Goal: Task Accomplishment & Management: Use online tool/utility

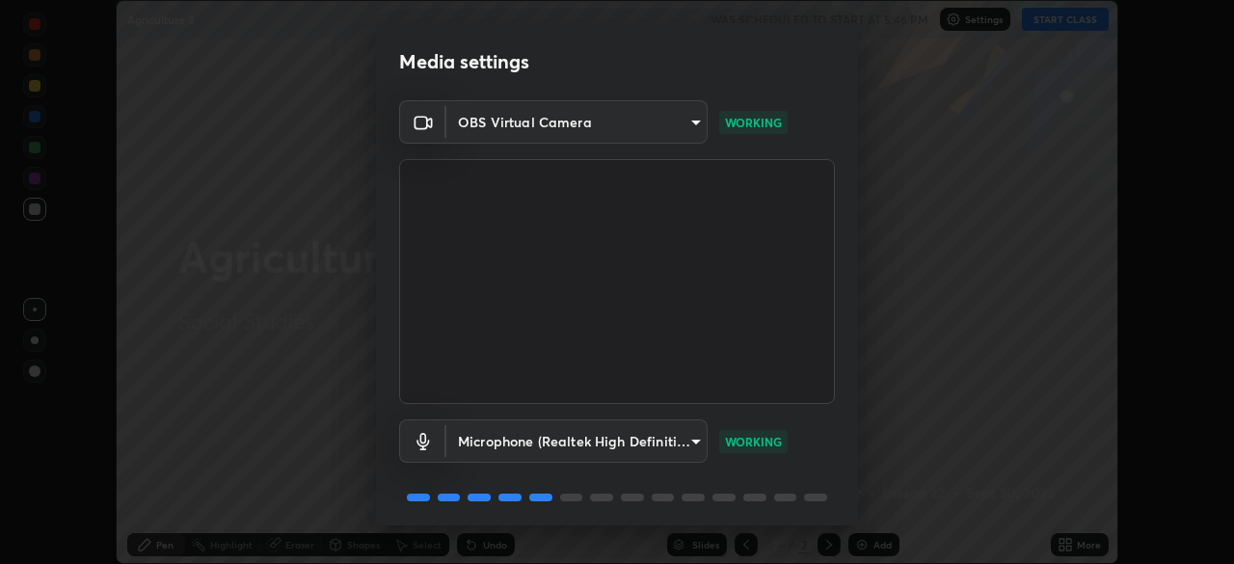
scroll to position [68, 0]
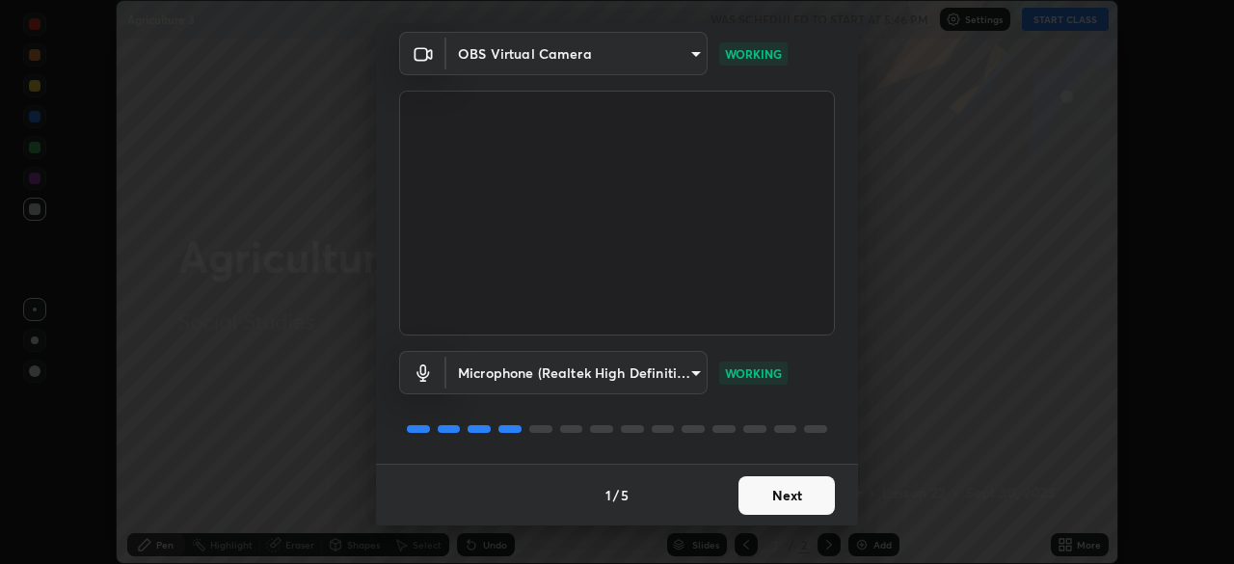
click at [772, 501] on button "Next" at bounding box center [787, 495] width 96 height 39
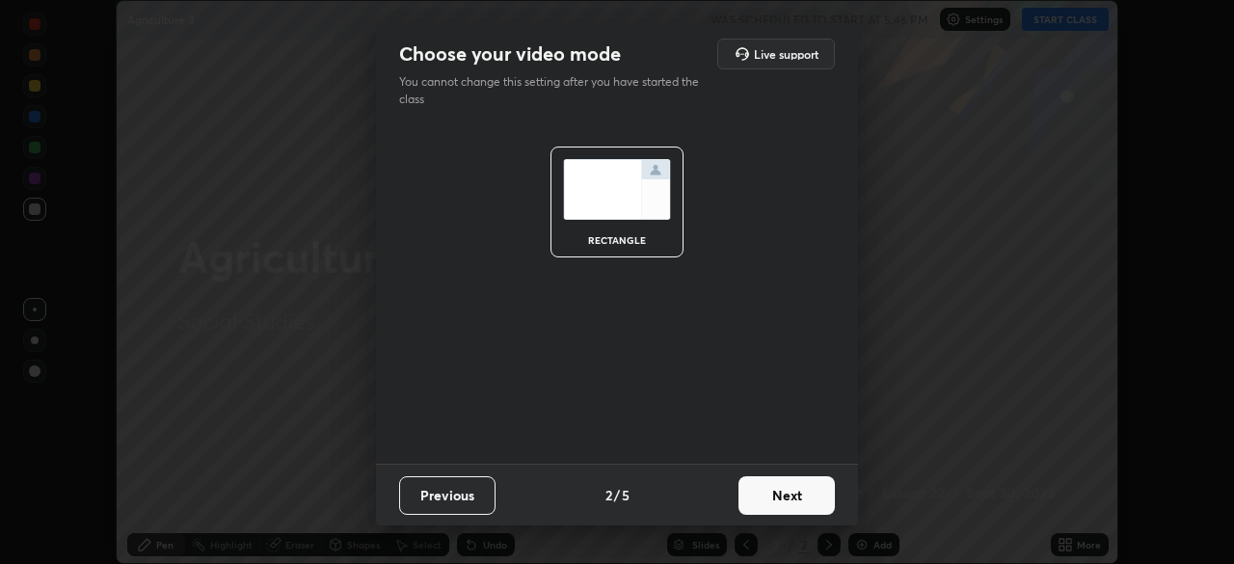
scroll to position [0, 0]
click at [790, 500] on button "Next" at bounding box center [787, 495] width 96 height 39
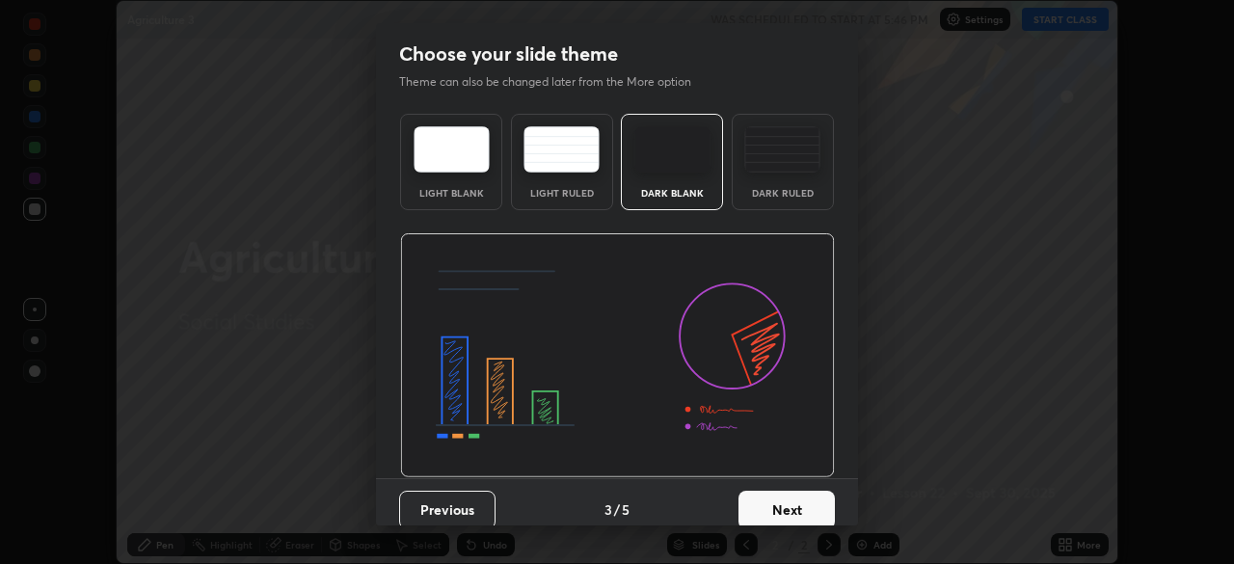
click at [779, 507] on button "Next" at bounding box center [787, 510] width 96 height 39
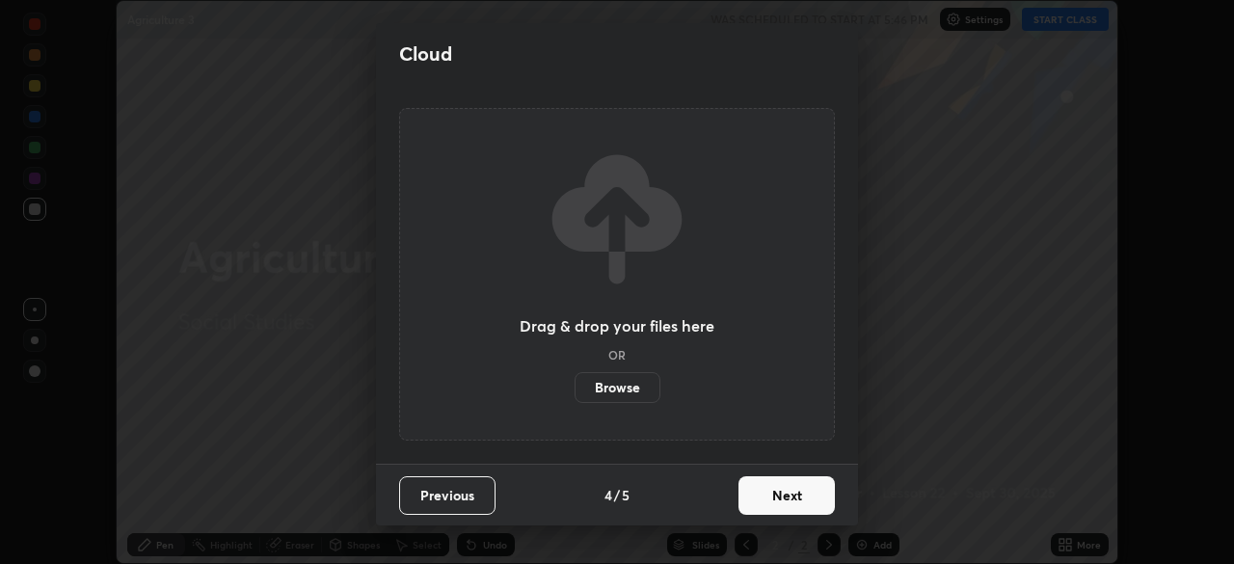
click at [612, 394] on label "Browse" at bounding box center [618, 387] width 86 height 31
click at [575, 394] on input "Browse" at bounding box center [575, 387] width 0 height 31
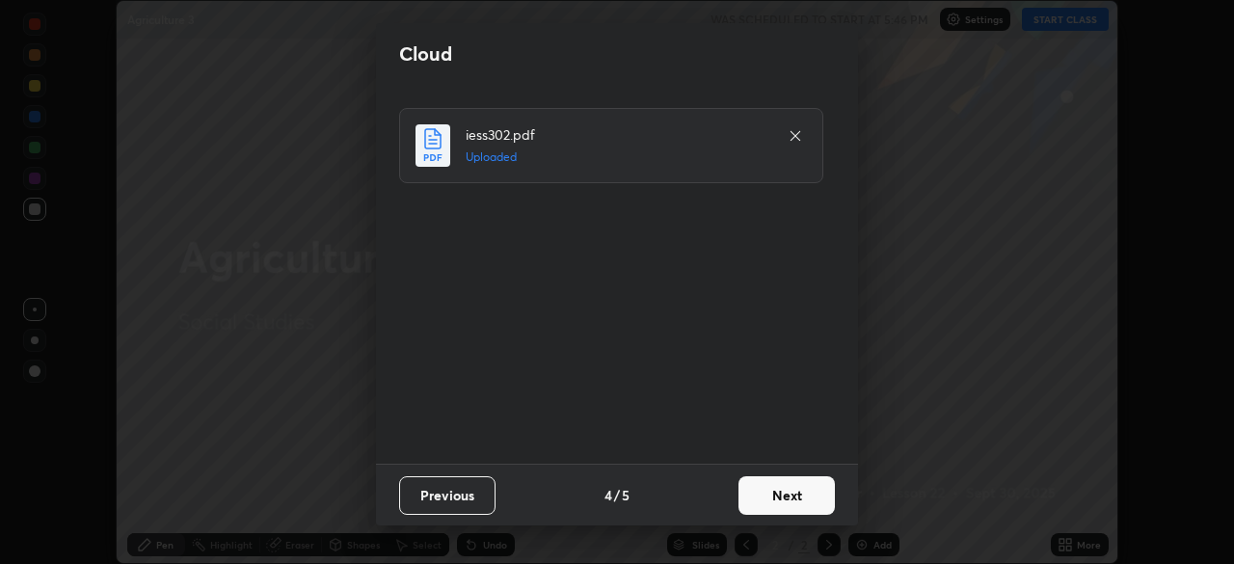
click at [776, 487] on button "Next" at bounding box center [787, 495] width 96 height 39
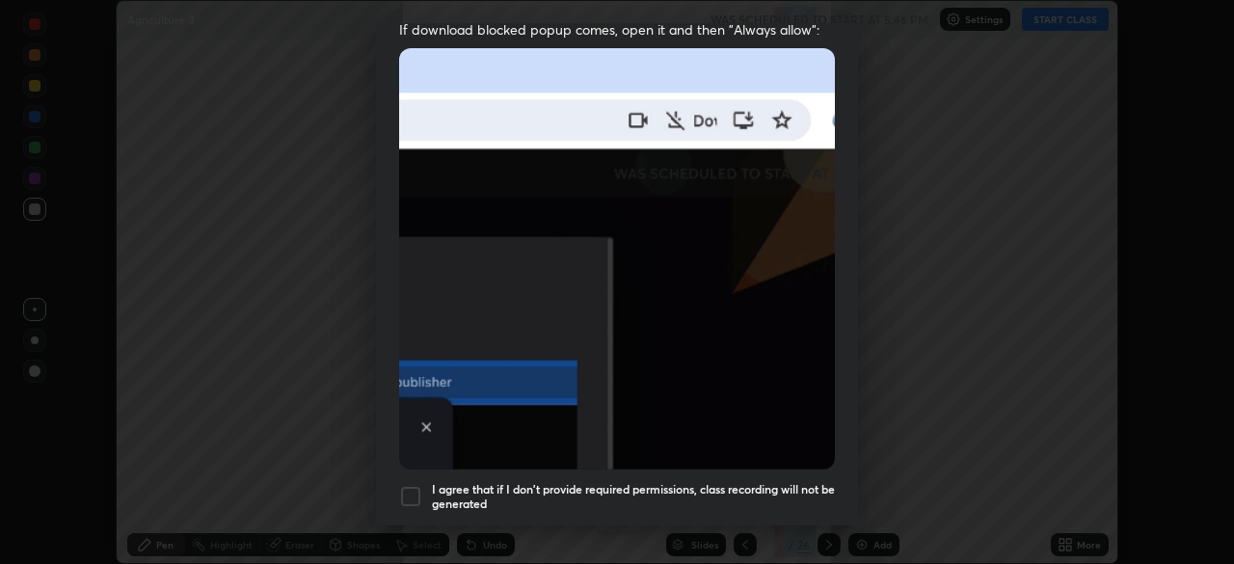
scroll to position [462, 0]
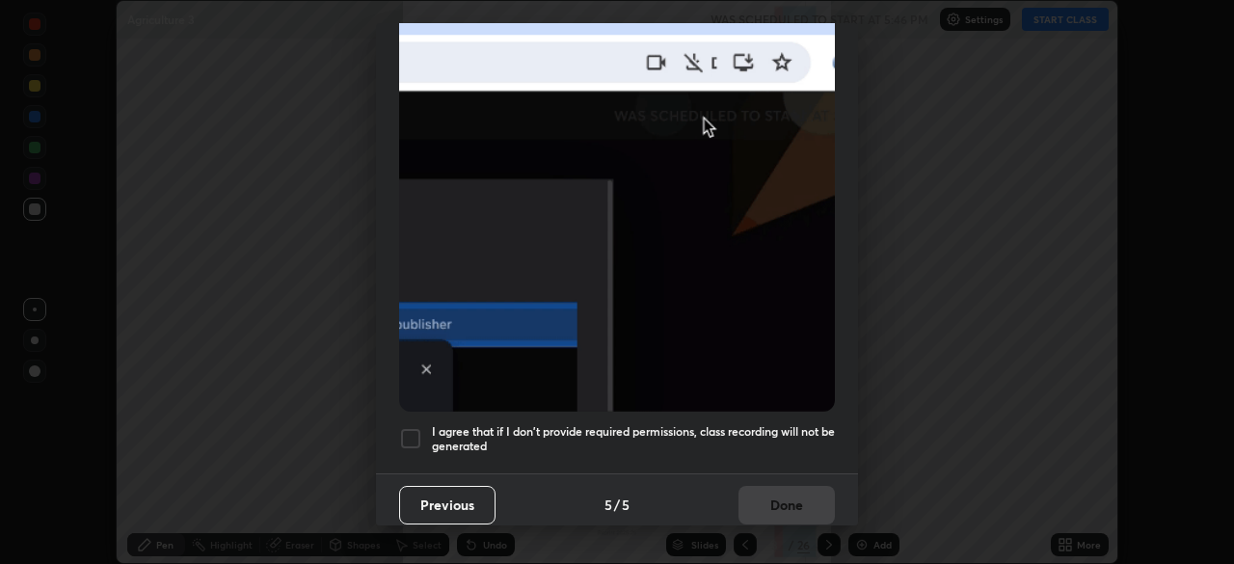
click at [419, 427] on div at bounding box center [410, 438] width 23 height 23
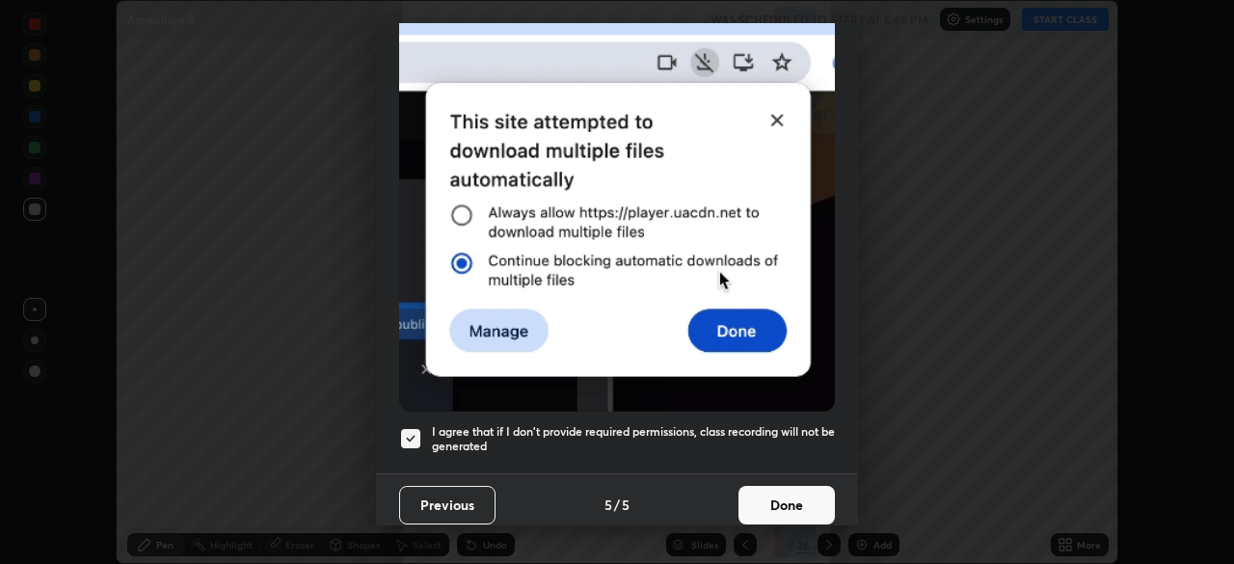
click at [780, 496] on button "Done" at bounding box center [787, 505] width 96 height 39
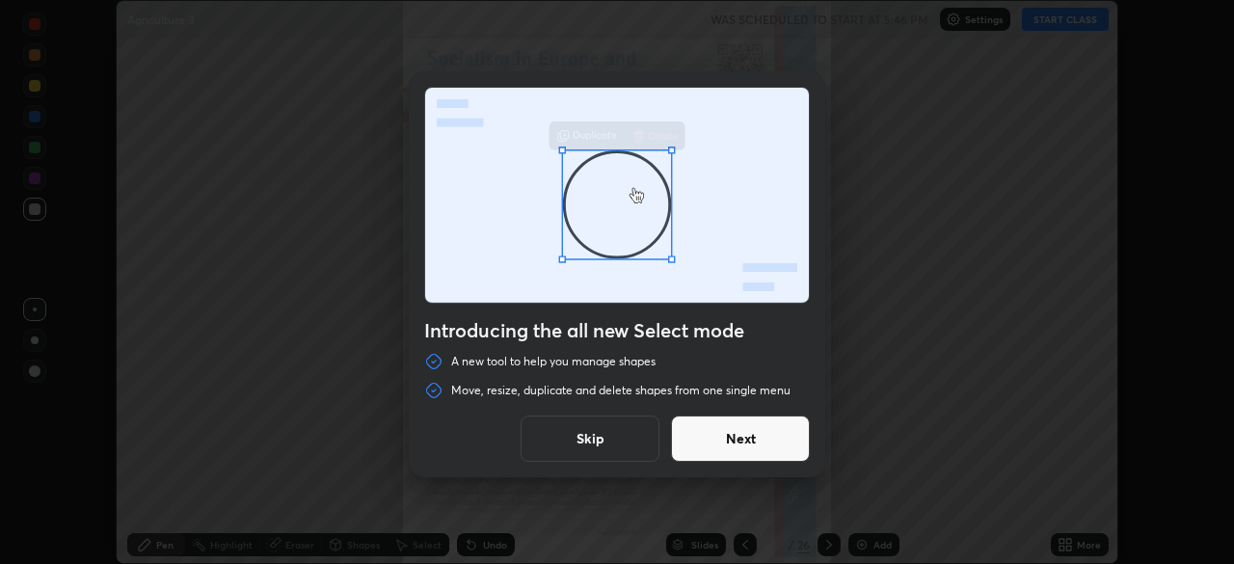
click at [750, 452] on button "Next" at bounding box center [740, 439] width 139 height 46
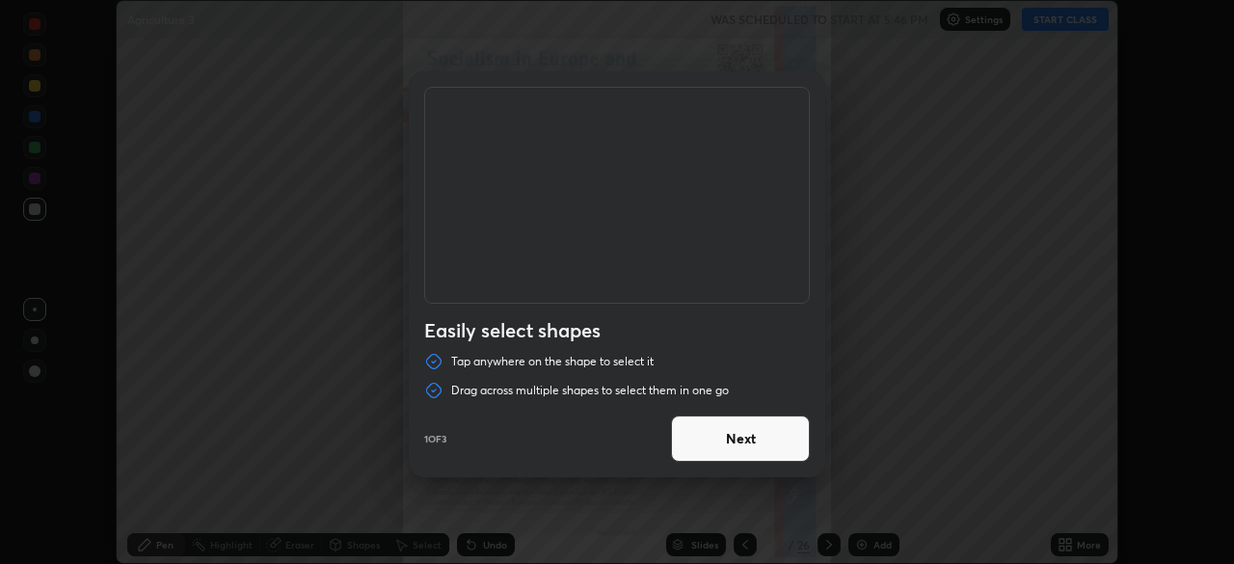
click at [752, 445] on button "Next" at bounding box center [740, 439] width 139 height 46
click at [736, 450] on button "Next" at bounding box center [740, 439] width 139 height 46
click at [730, 441] on button "Done" at bounding box center [740, 439] width 139 height 46
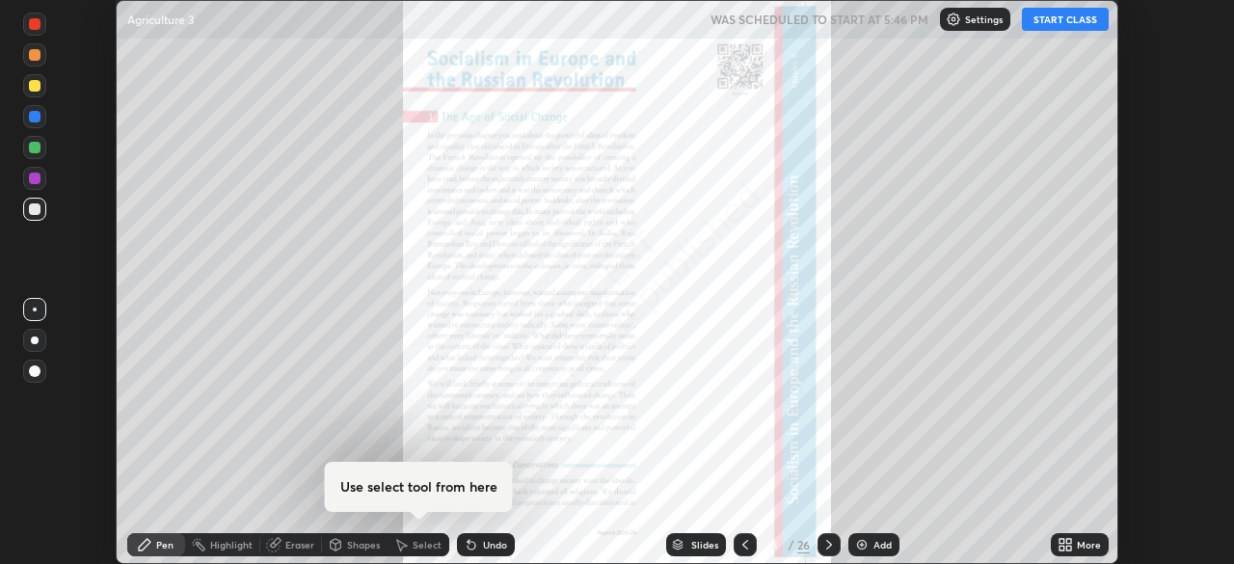
click at [727, 443] on div at bounding box center [617, 282] width 1234 height 564
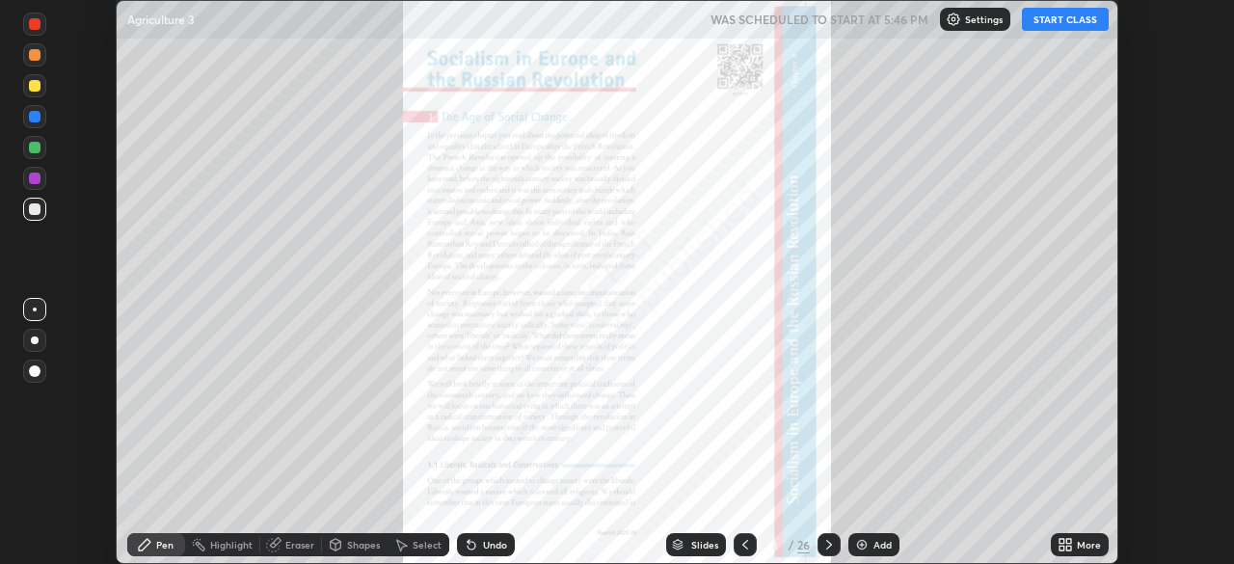
click at [945, 23] on div "Settings" at bounding box center [975, 19] width 70 height 23
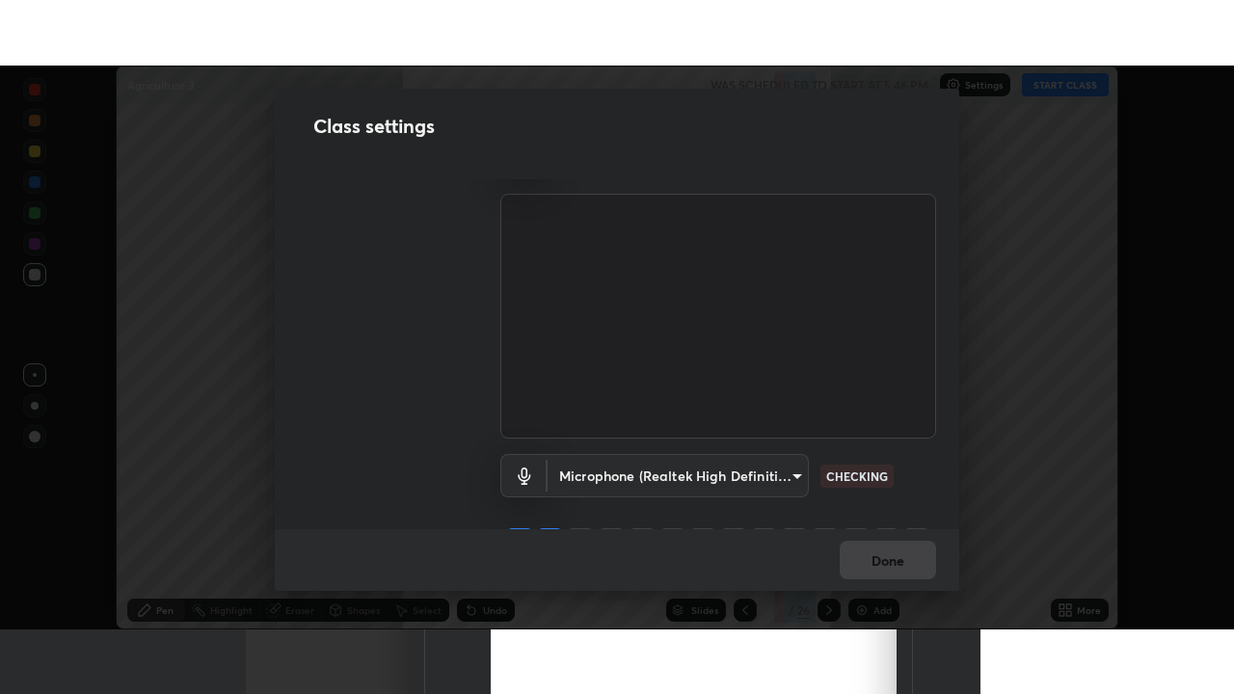
scroll to position [88, 0]
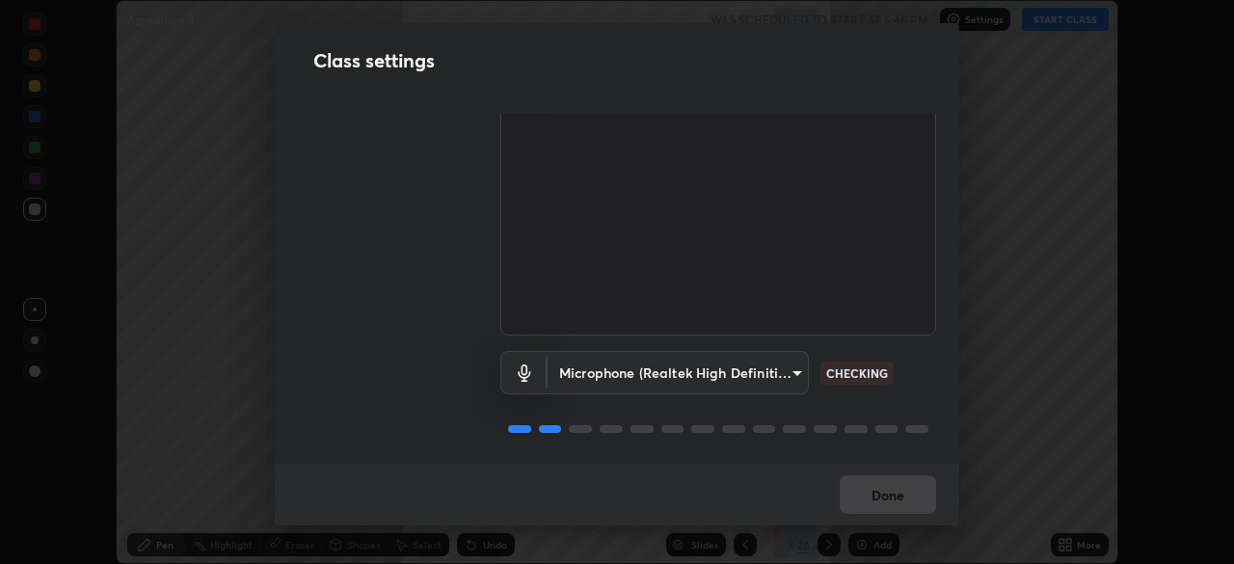
click at [1034, 374] on div "Class settings Audio & Video OBS Virtual Camera 2e0ec91d262e57947f0d215ae0beb42…" at bounding box center [617, 282] width 1234 height 564
click at [1036, 372] on div "Class settings Audio & Video OBS Virtual Camera 2e0ec91d262e57947f0d215ae0beb42…" at bounding box center [617, 282] width 1234 height 564
click at [1038, 370] on div "Class settings Audio & Video OBS Virtual Camera 2e0ec91d262e57947f0d215ae0beb42…" at bounding box center [617, 282] width 1234 height 564
click at [1046, 358] on div "Class settings Audio & Video OBS Virtual Camera 2e0ec91d262e57947f0d215ae0beb42…" at bounding box center [617, 282] width 1234 height 564
click at [1062, 385] on div "Class settings Audio & Video OBS Virtual Camera 2e0ec91d262e57947f0d215ae0beb42…" at bounding box center [617, 282] width 1234 height 564
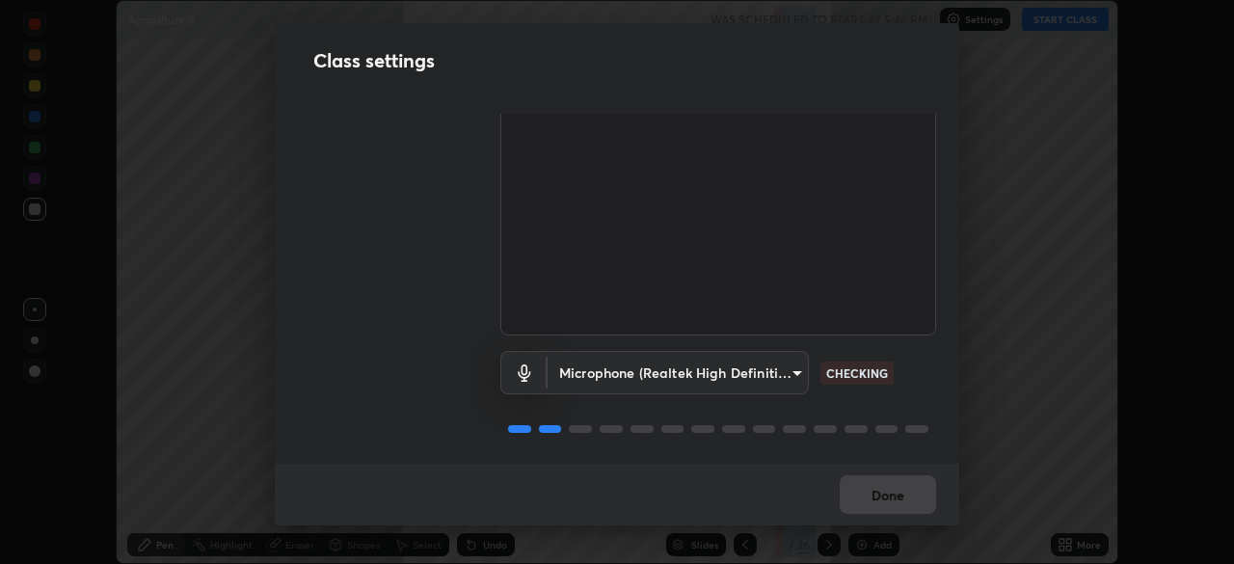
click at [1059, 385] on div "Class settings Audio & Video OBS Virtual Camera 2e0ec91d262e57947f0d215ae0beb42…" at bounding box center [617, 282] width 1234 height 564
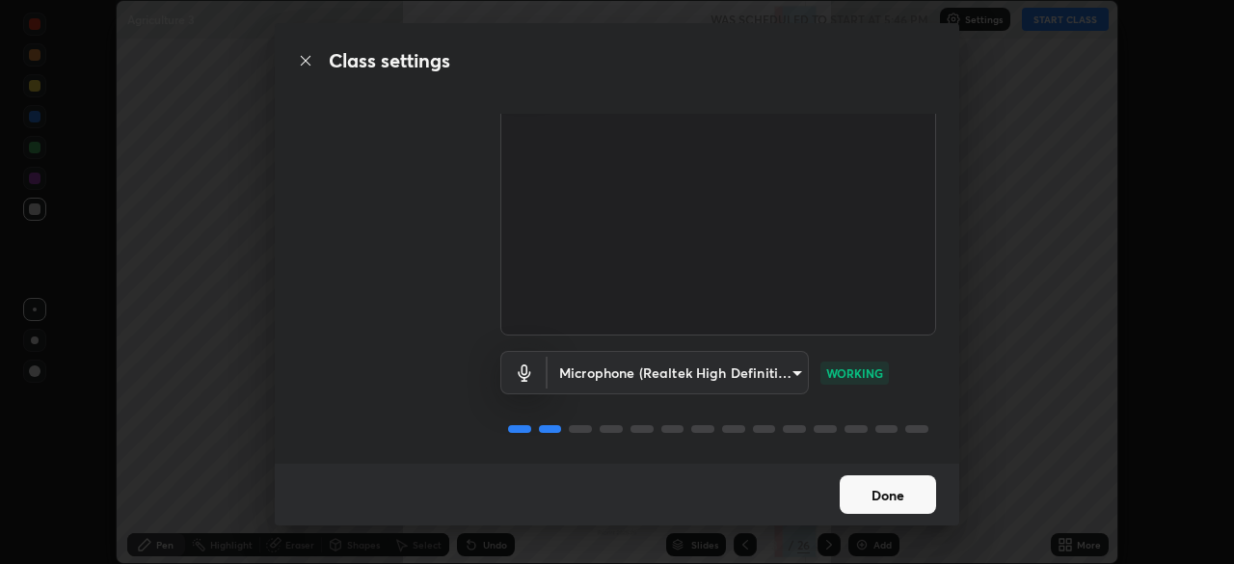
click at [862, 488] on button "Done" at bounding box center [888, 494] width 96 height 39
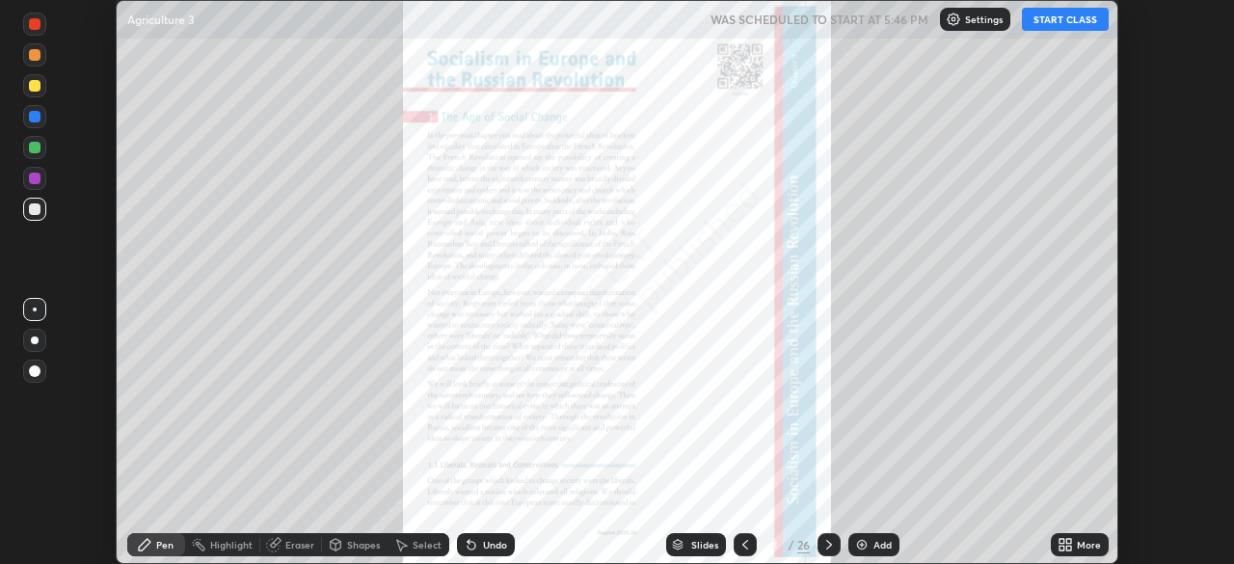
click at [964, 16] on div "Settings" at bounding box center [975, 19] width 70 height 23
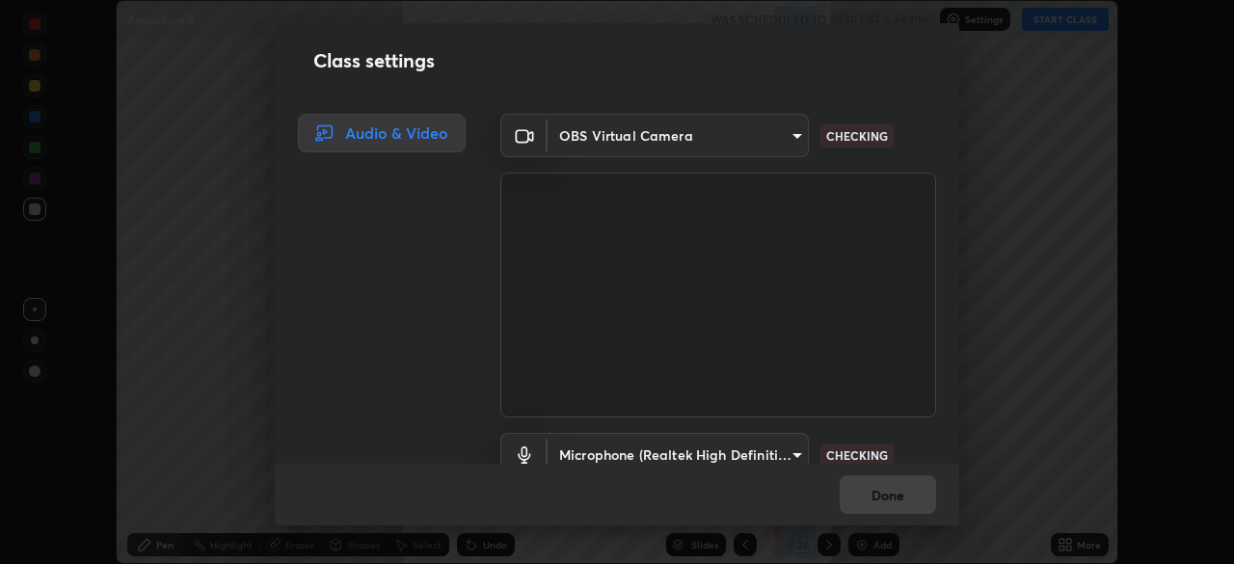
click at [590, 153] on body "Erase all Agriculture 3 WAS SCHEDULED TO START AT 5:46 PM Settings START CLASS …" at bounding box center [617, 282] width 1234 height 564
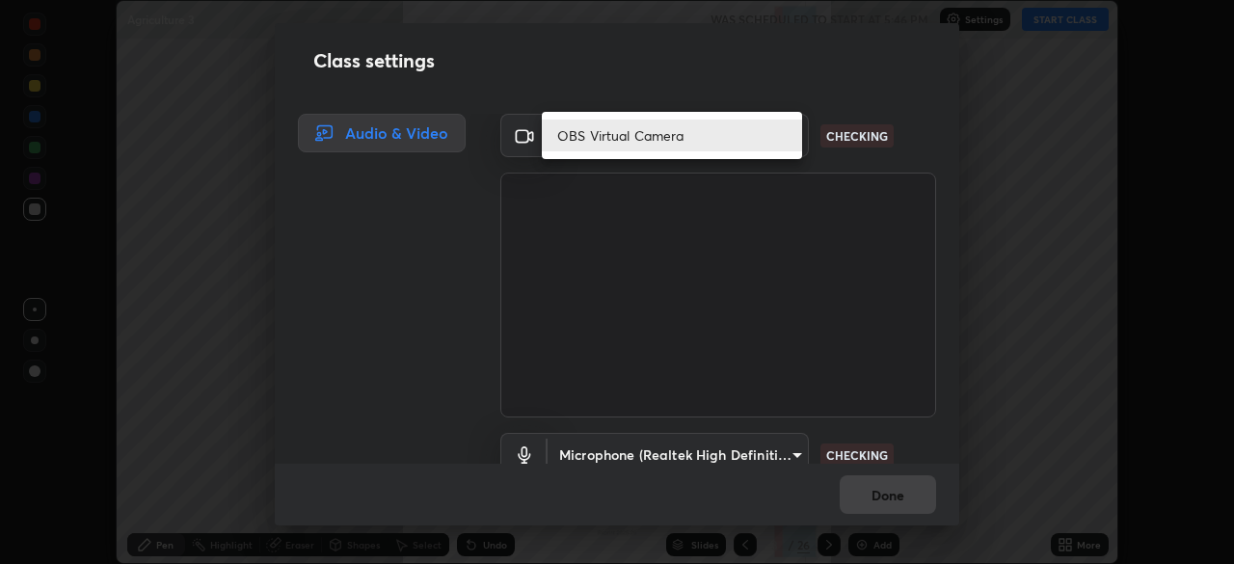
click at [593, 137] on li "OBS Virtual Camera" at bounding box center [672, 136] width 260 height 32
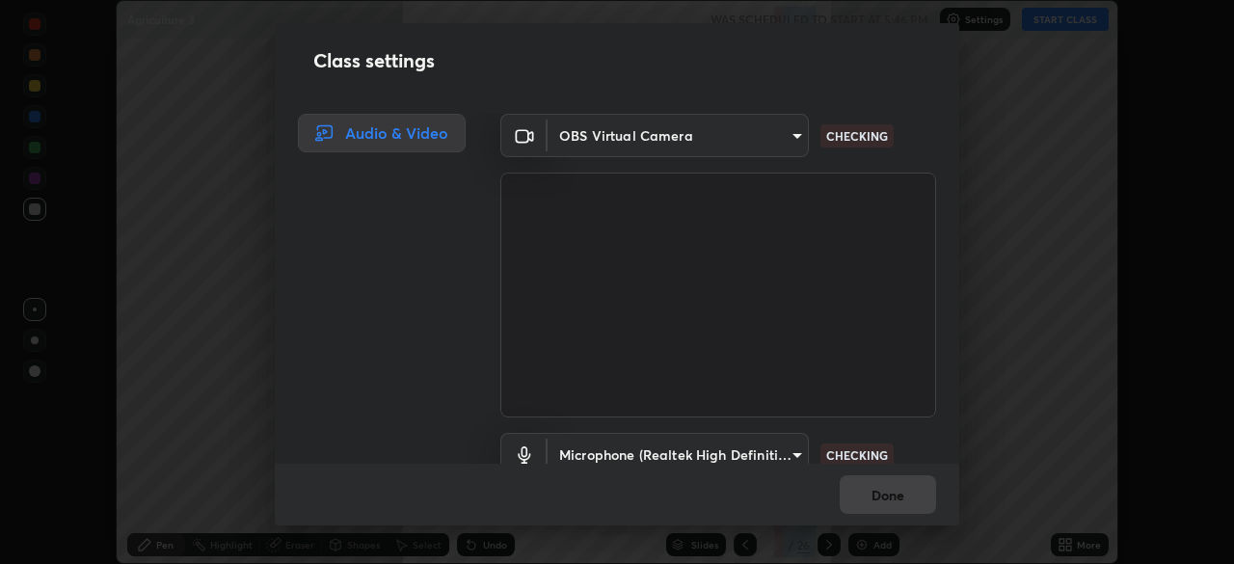
click at [442, 136] on div "Audio & Video" at bounding box center [382, 133] width 168 height 39
click at [1027, 362] on div "Class settings Audio & Video OBS Virtual Camera 2e0ec91d262e57947f0d215ae0beb42…" at bounding box center [617, 282] width 1234 height 564
click at [1026, 359] on div "Class settings Audio & Video OBS Virtual Camera 2e0ec91d262e57947f0d215ae0beb42…" at bounding box center [617, 282] width 1234 height 564
click at [1030, 359] on div "Class settings Audio & Video OBS Virtual Camera 2e0ec91d262e57947f0d215ae0beb42…" at bounding box center [617, 282] width 1234 height 564
click at [1040, 364] on div "Class settings Audio & Video OBS Virtual Camera 2e0ec91d262e57947f0d215ae0beb42…" at bounding box center [617, 282] width 1234 height 564
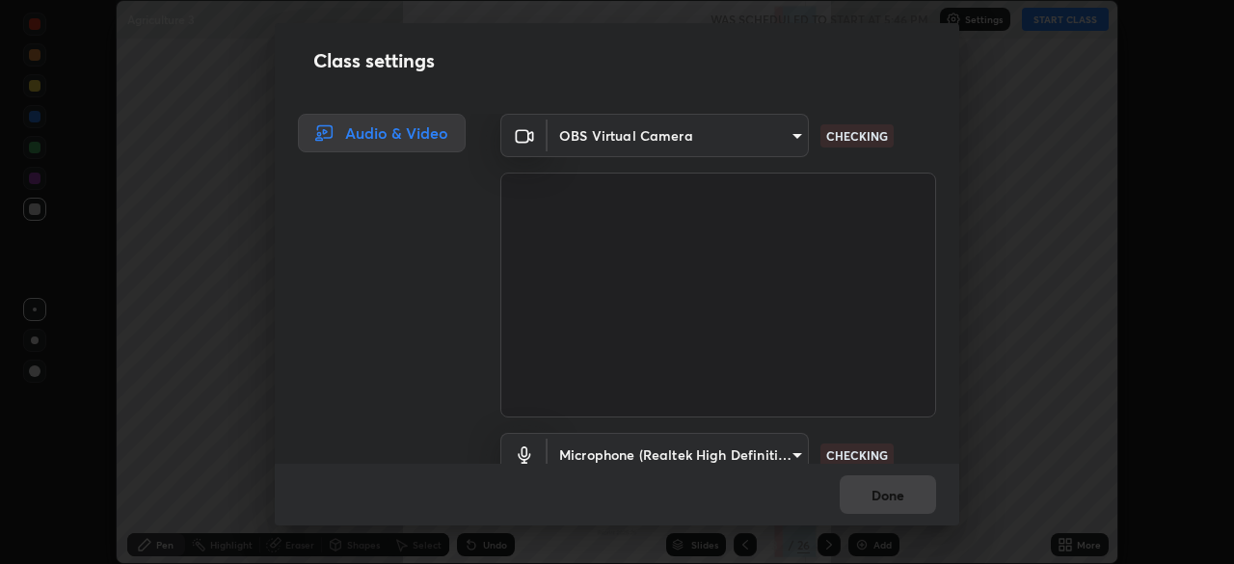
click at [1044, 365] on div "Class settings Audio & Video OBS Virtual Camera 2e0ec91d262e57947f0d215ae0beb42…" at bounding box center [617, 282] width 1234 height 564
click at [1045, 365] on div "Class settings Audio & Video OBS Virtual Camera 2e0ec91d262e57947f0d215ae0beb42…" at bounding box center [617, 282] width 1234 height 564
click at [1047, 365] on div "Class settings Audio & Video OBS Virtual Camera 2e0ec91d262e57947f0d215ae0beb42…" at bounding box center [617, 282] width 1234 height 564
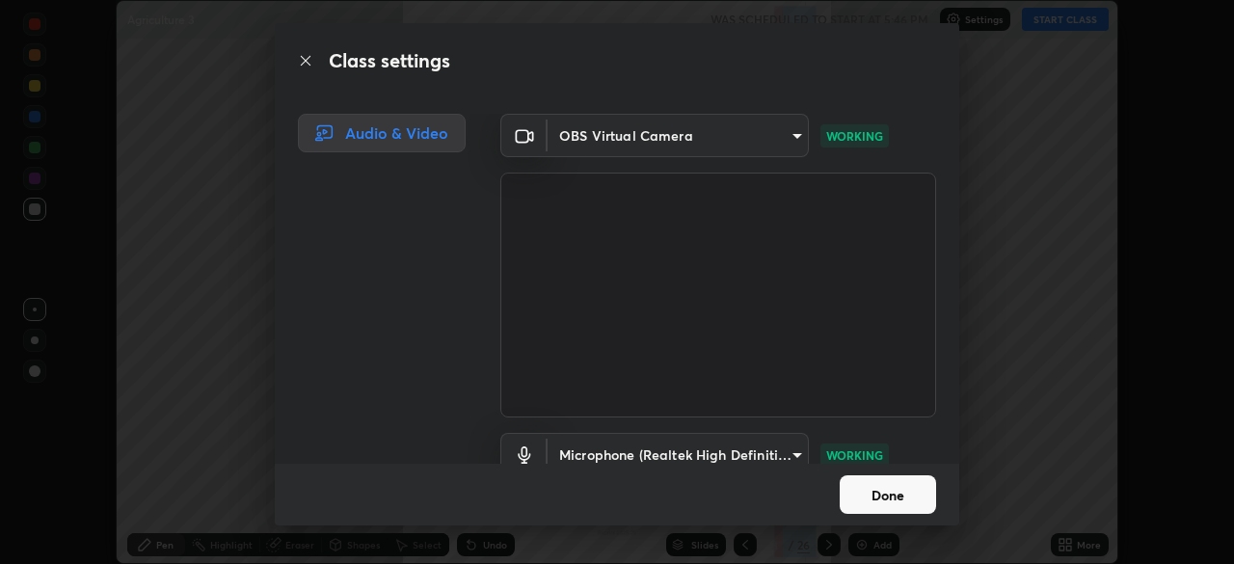
click at [908, 486] on button "Done" at bounding box center [888, 494] width 96 height 39
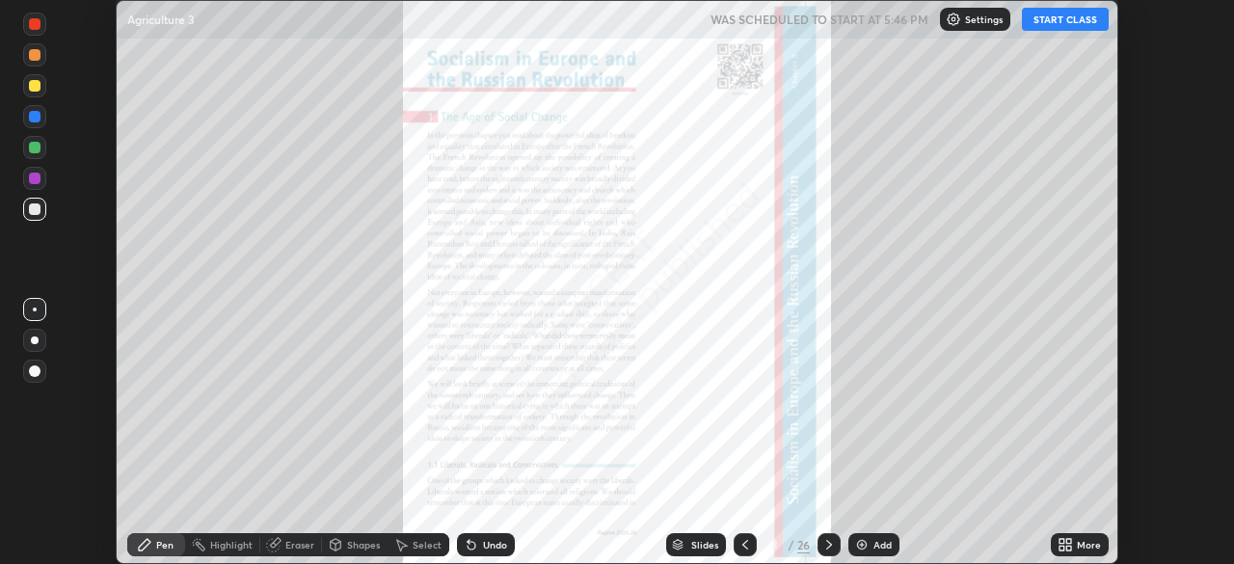
click at [1081, 546] on div "More" at bounding box center [1089, 545] width 24 height 10
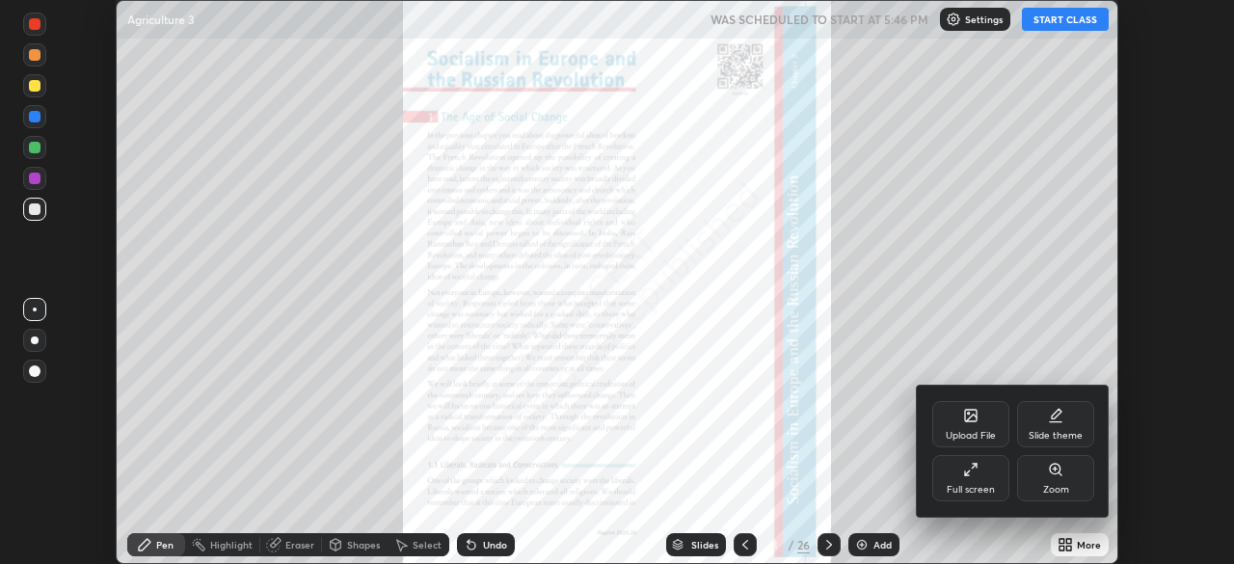
click at [981, 434] on div "Upload File" at bounding box center [971, 436] width 50 height 10
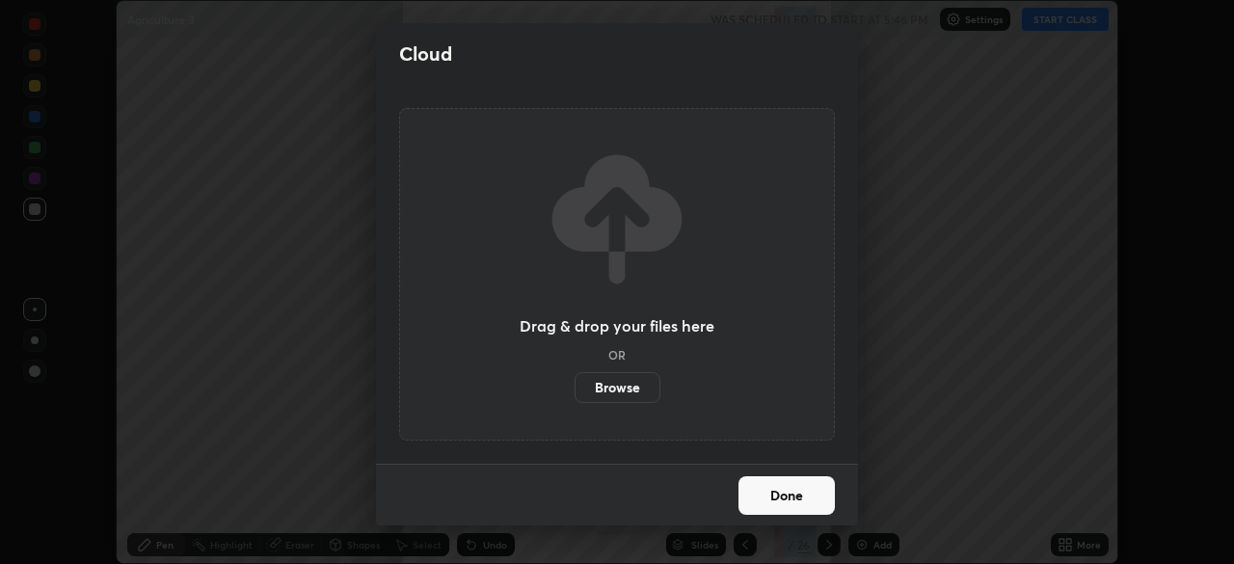
click at [635, 388] on label "Browse" at bounding box center [618, 387] width 86 height 31
click at [575, 388] on input "Browse" at bounding box center [575, 387] width 0 height 31
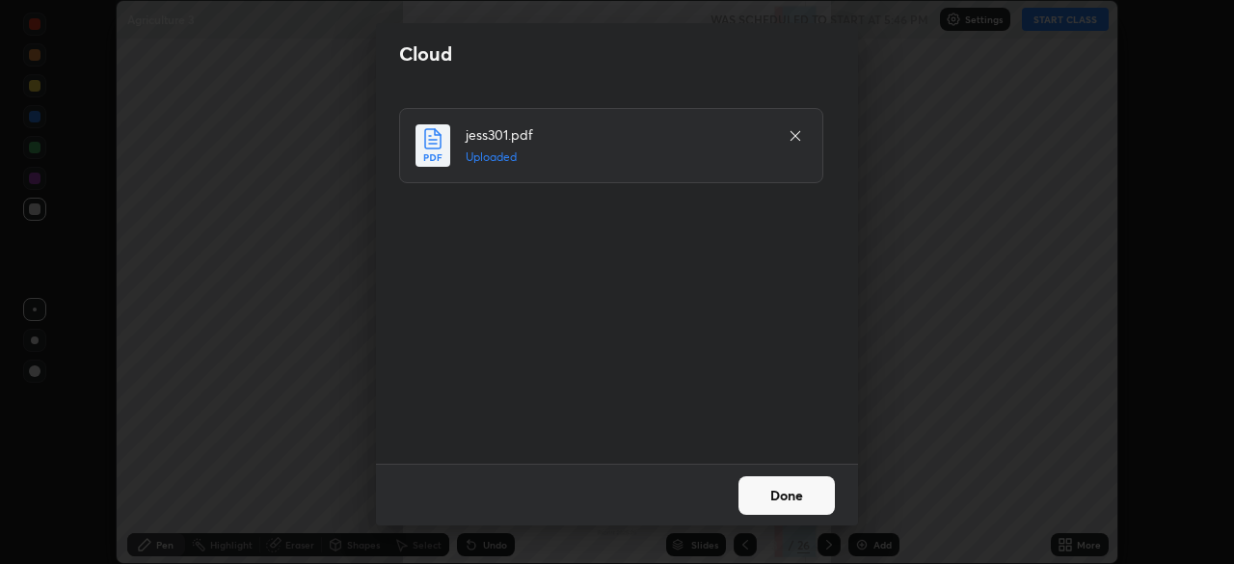
click at [780, 505] on button "Done" at bounding box center [787, 495] width 96 height 39
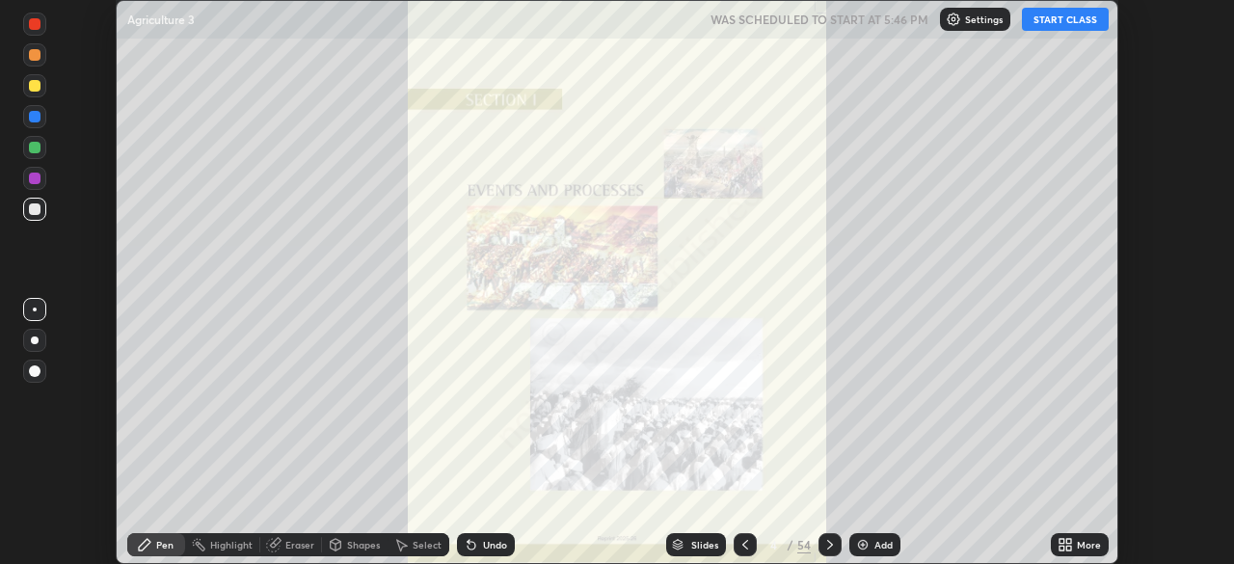
click at [826, 536] on div at bounding box center [830, 544] width 23 height 23
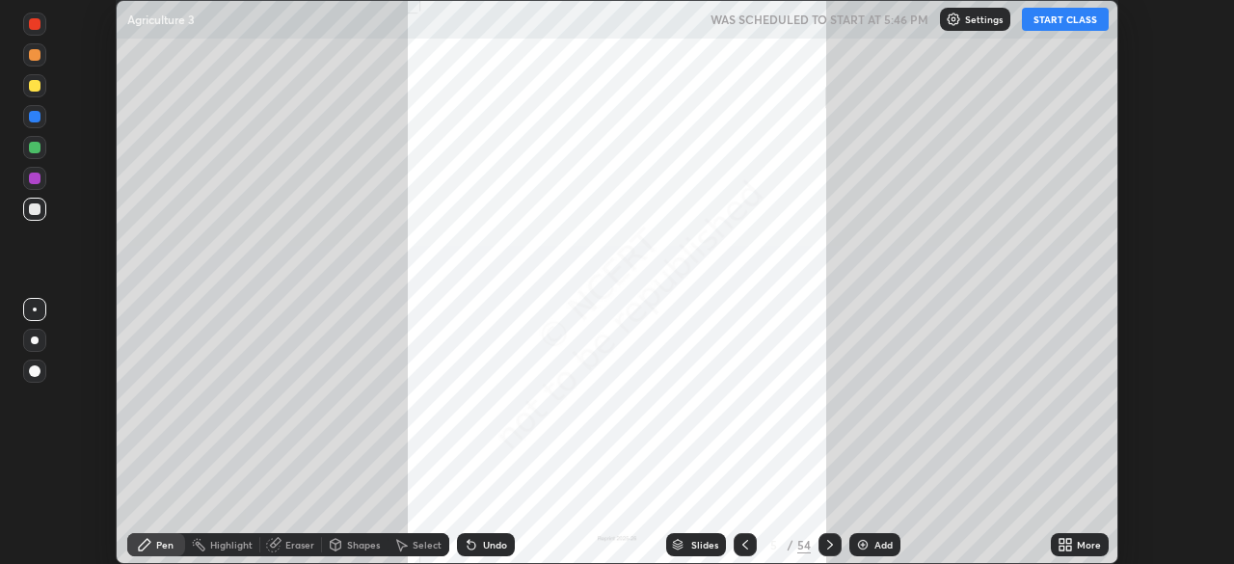
click at [820, 546] on div at bounding box center [830, 544] width 23 height 23
click at [819, 542] on div at bounding box center [830, 544] width 23 height 23
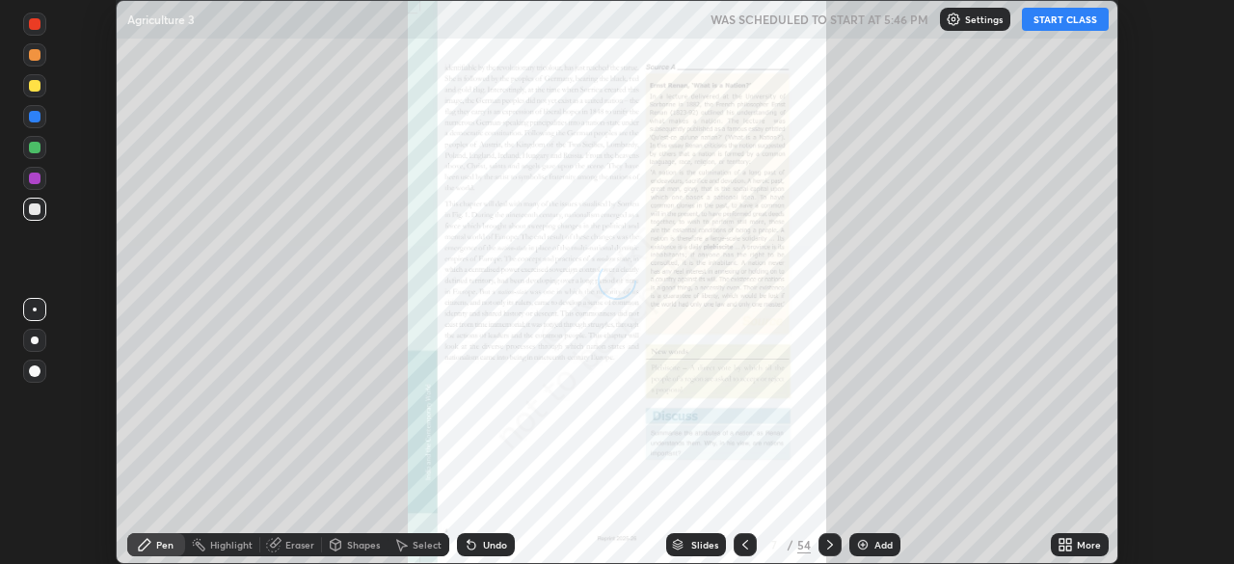
click at [827, 545] on icon at bounding box center [830, 544] width 15 height 15
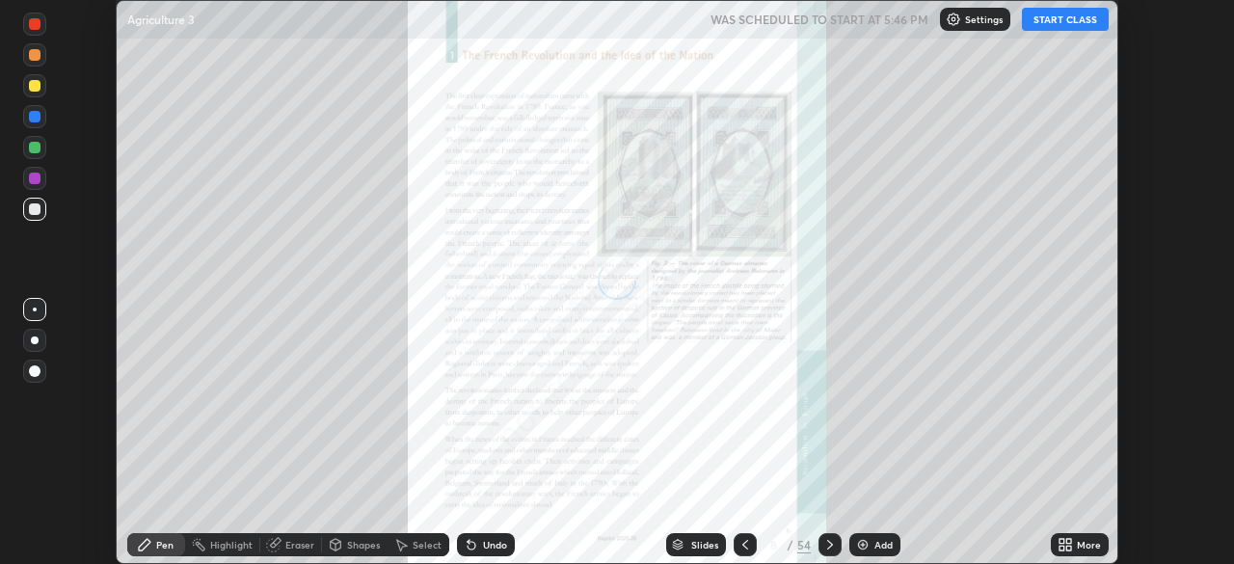
click at [827, 545] on icon at bounding box center [830, 544] width 15 height 15
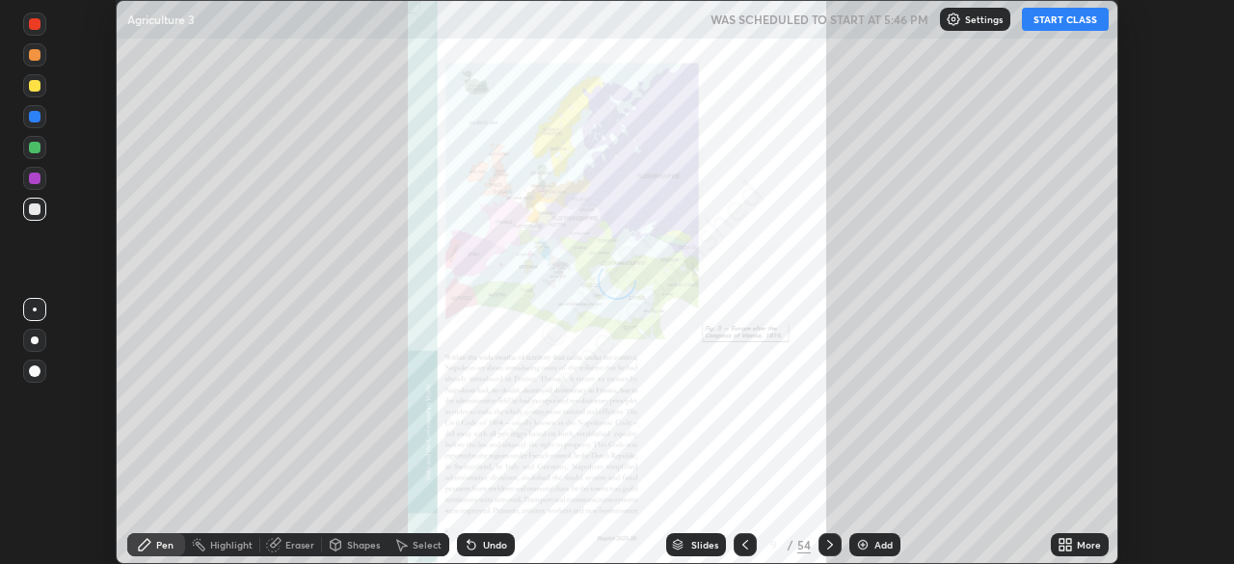
click at [827, 545] on icon at bounding box center [830, 544] width 15 height 15
click at [826, 545] on icon at bounding box center [830, 544] width 15 height 15
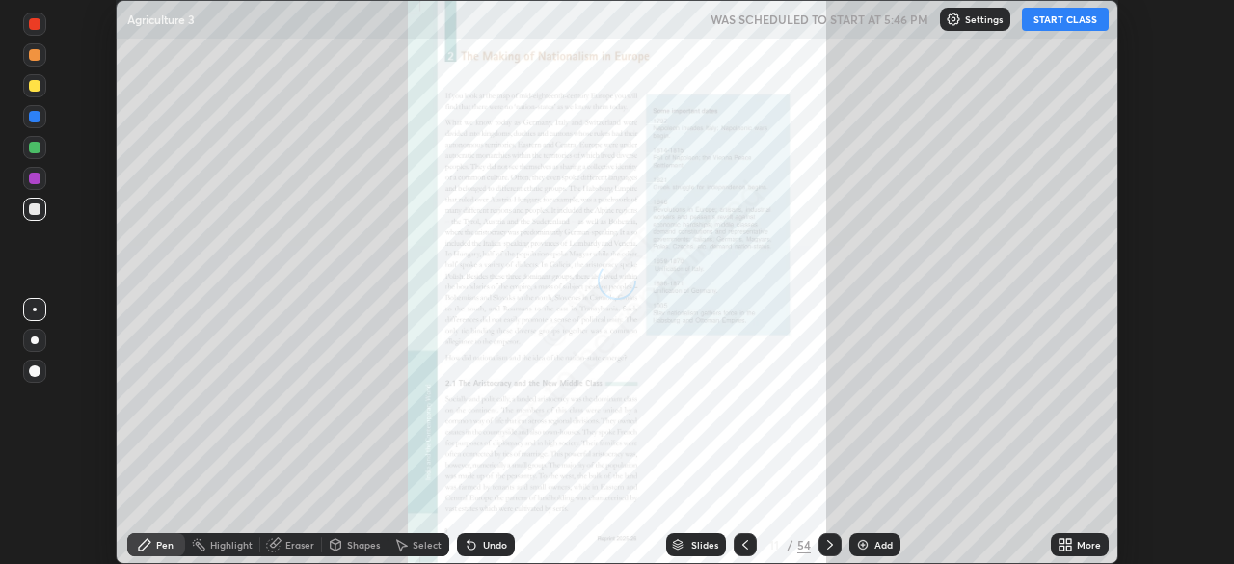
click at [825, 544] on icon at bounding box center [830, 544] width 15 height 15
click at [827, 546] on icon at bounding box center [830, 544] width 15 height 15
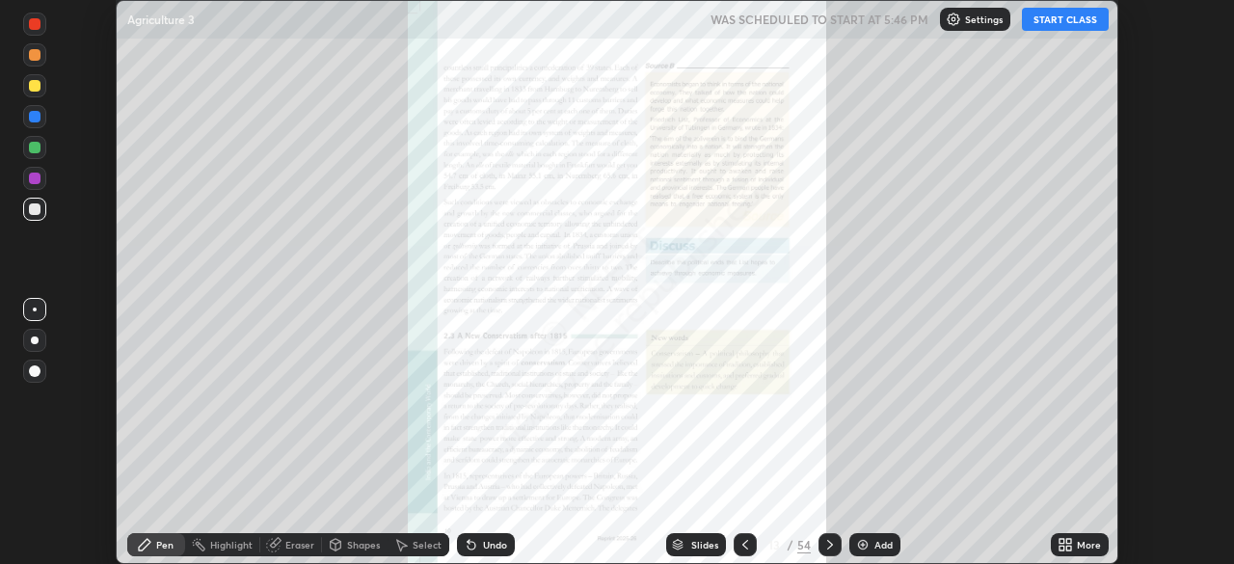
click at [1069, 548] on icon at bounding box center [1069, 548] width 5 height 5
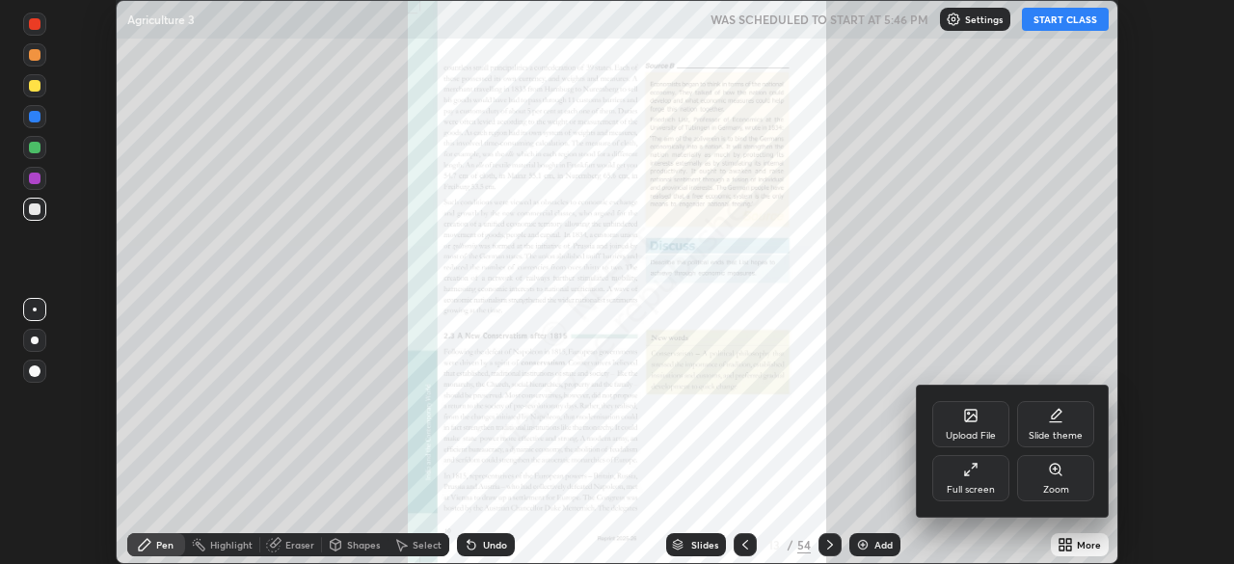
click at [972, 431] on div "Upload File" at bounding box center [971, 436] width 50 height 10
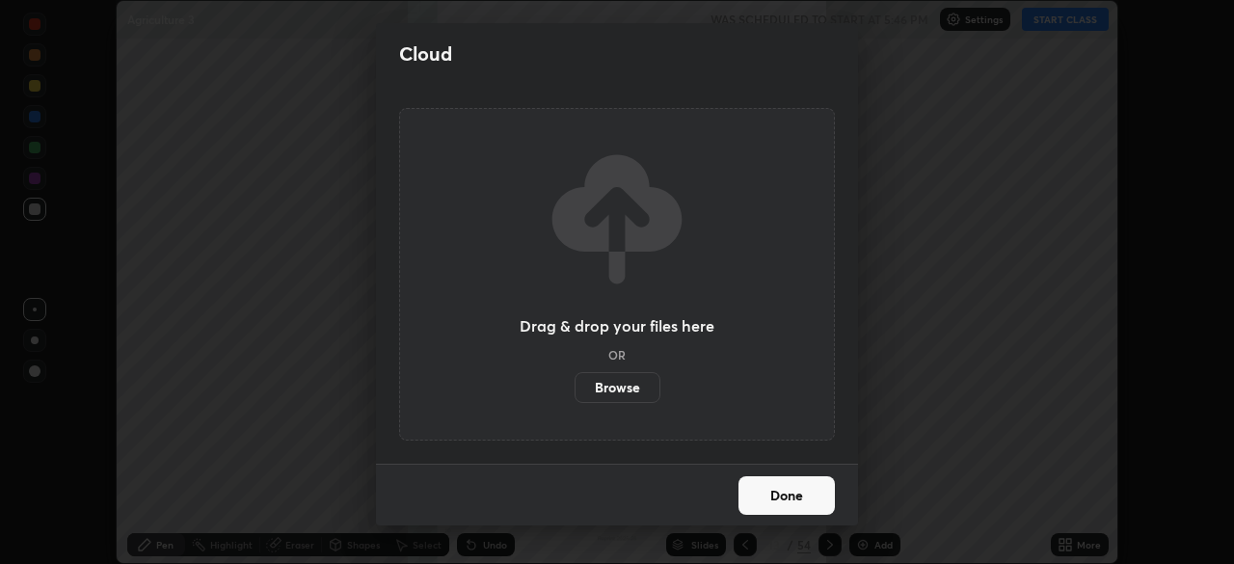
click at [638, 388] on label "Browse" at bounding box center [618, 387] width 86 height 31
click at [575, 388] on input "Browse" at bounding box center [575, 387] width 0 height 31
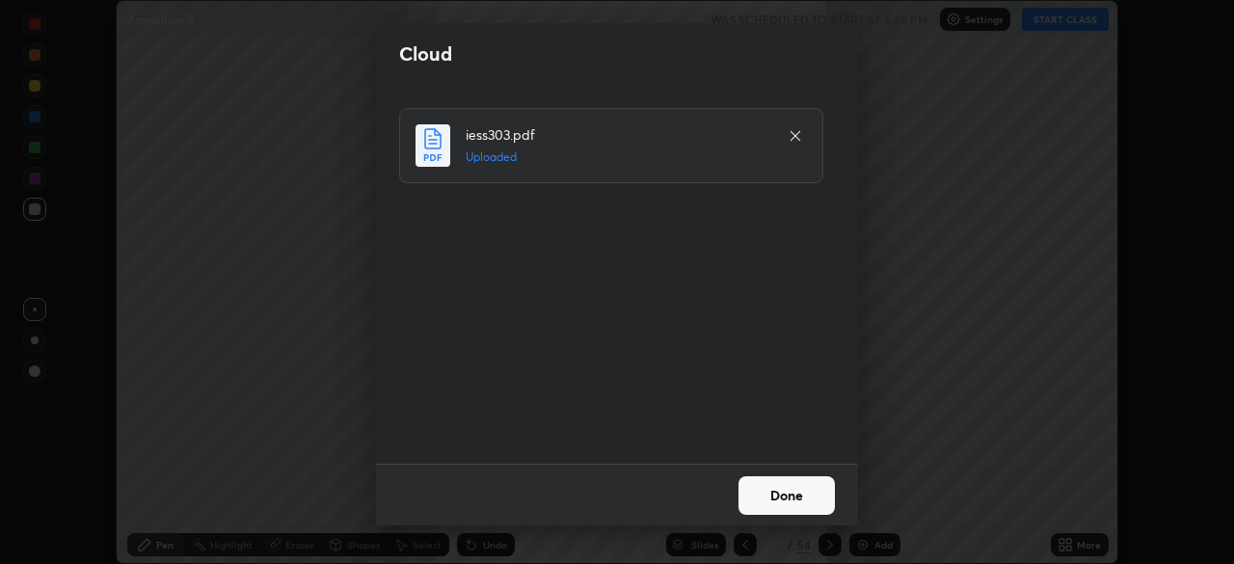
click at [782, 491] on button "Done" at bounding box center [787, 495] width 96 height 39
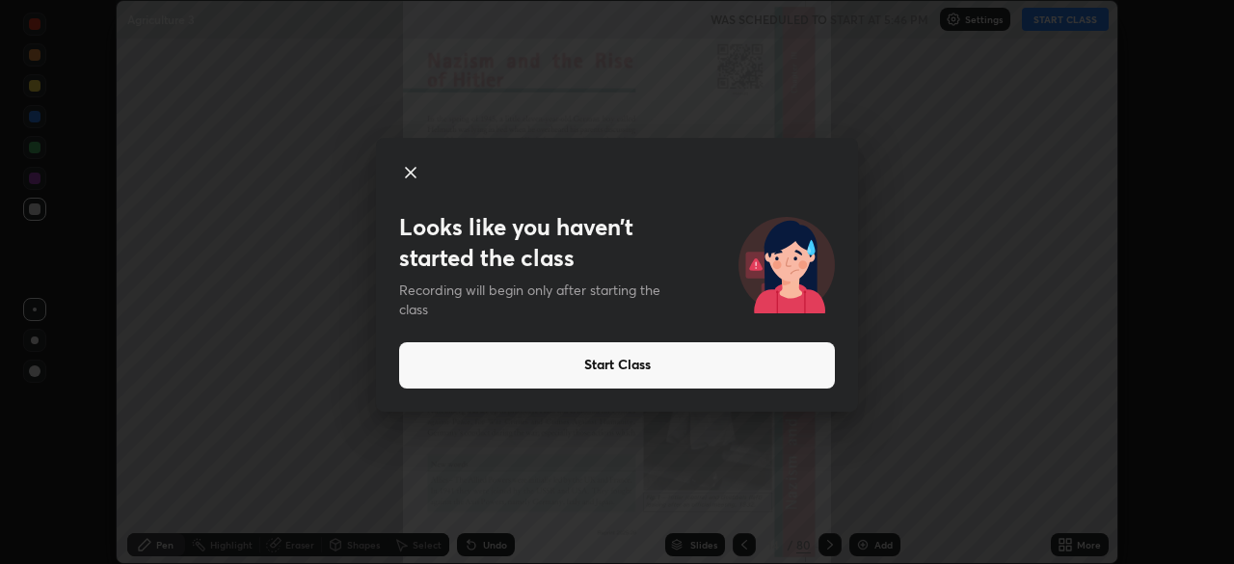
click at [413, 181] on icon at bounding box center [410, 172] width 23 height 23
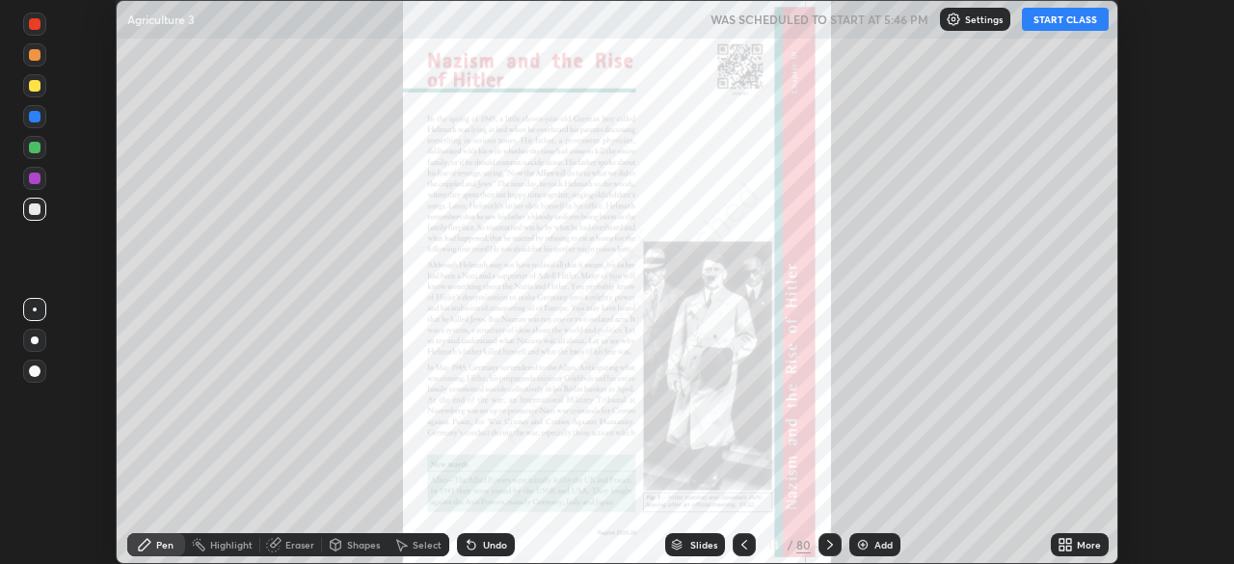
click at [1081, 547] on div "More" at bounding box center [1089, 545] width 24 height 10
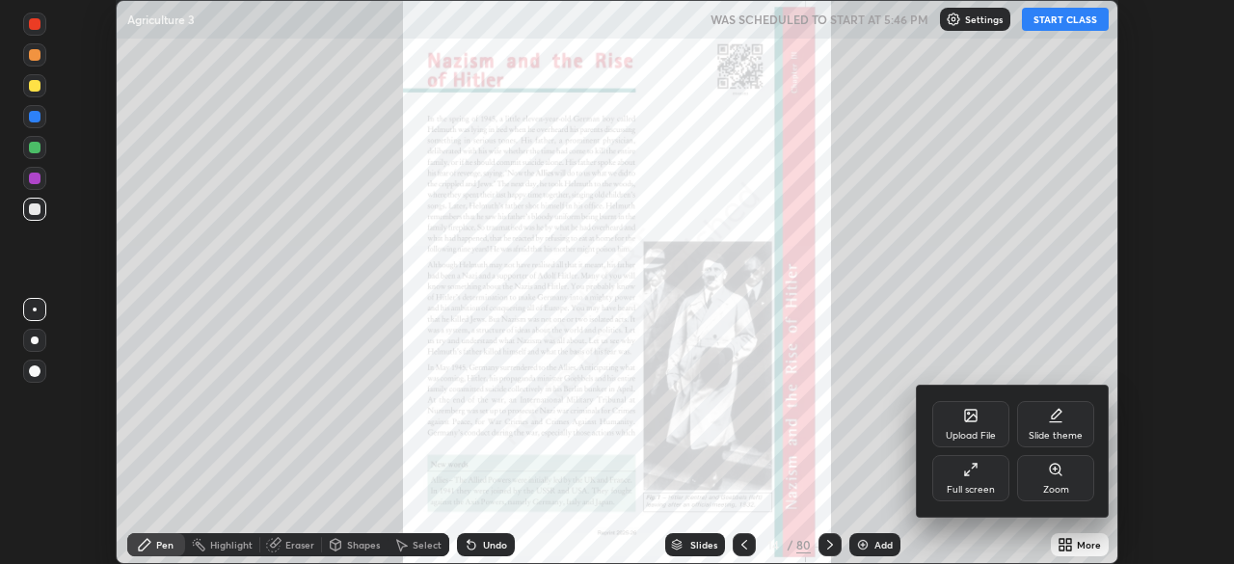
click at [977, 431] on div "Upload File" at bounding box center [971, 436] width 50 height 10
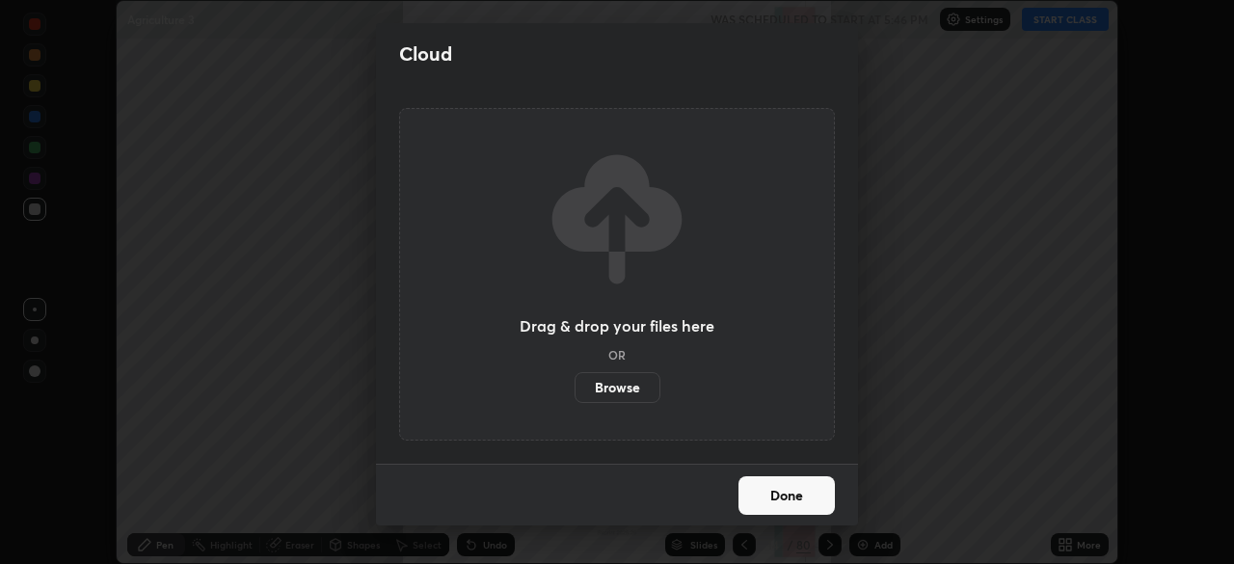
click at [627, 385] on label "Browse" at bounding box center [618, 387] width 86 height 31
click at [575, 385] on input "Browse" at bounding box center [575, 387] width 0 height 31
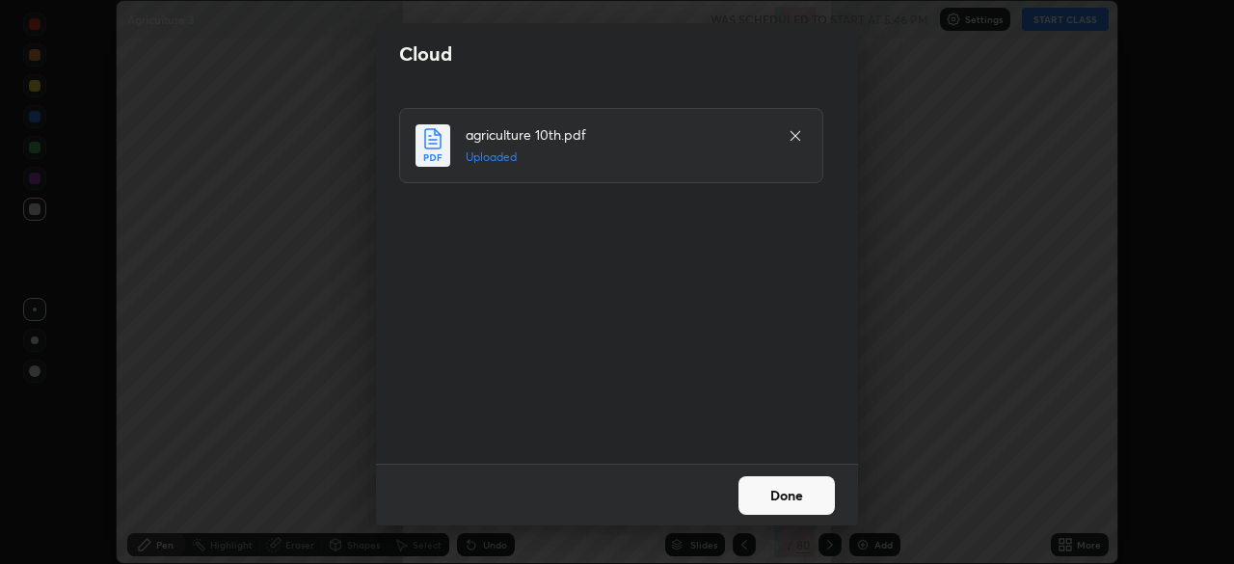
click at [795, 502] on button "Done" at bounding box center [787, 495] width 96 height 39
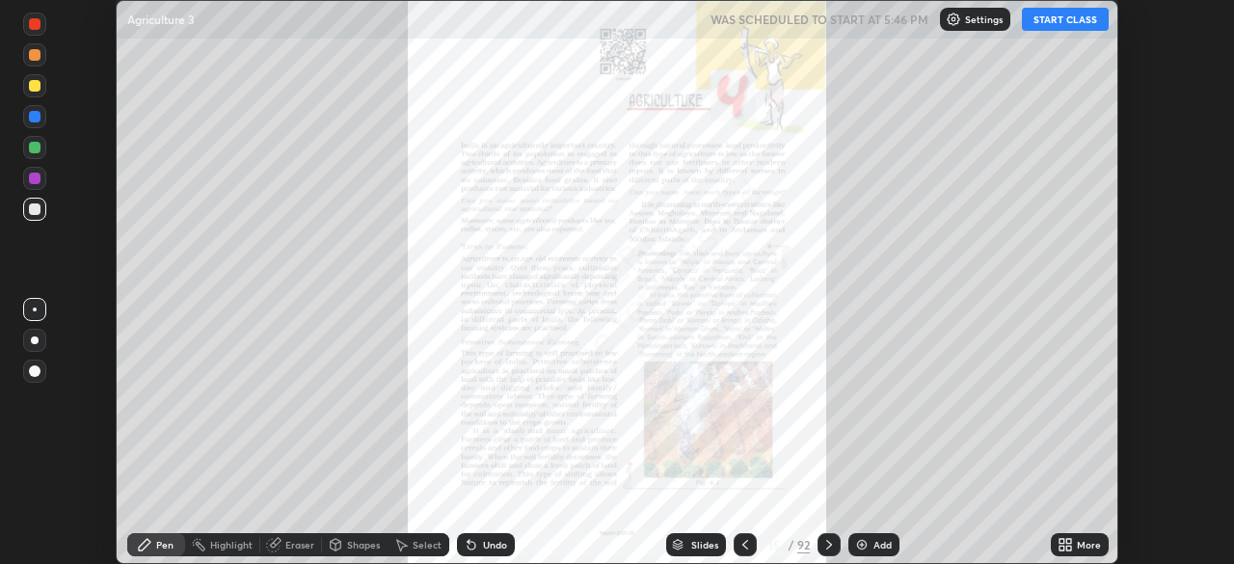
click at [1069, 26] on button "START CLASS" at bounding box center [1065, 19] width 87 height 23
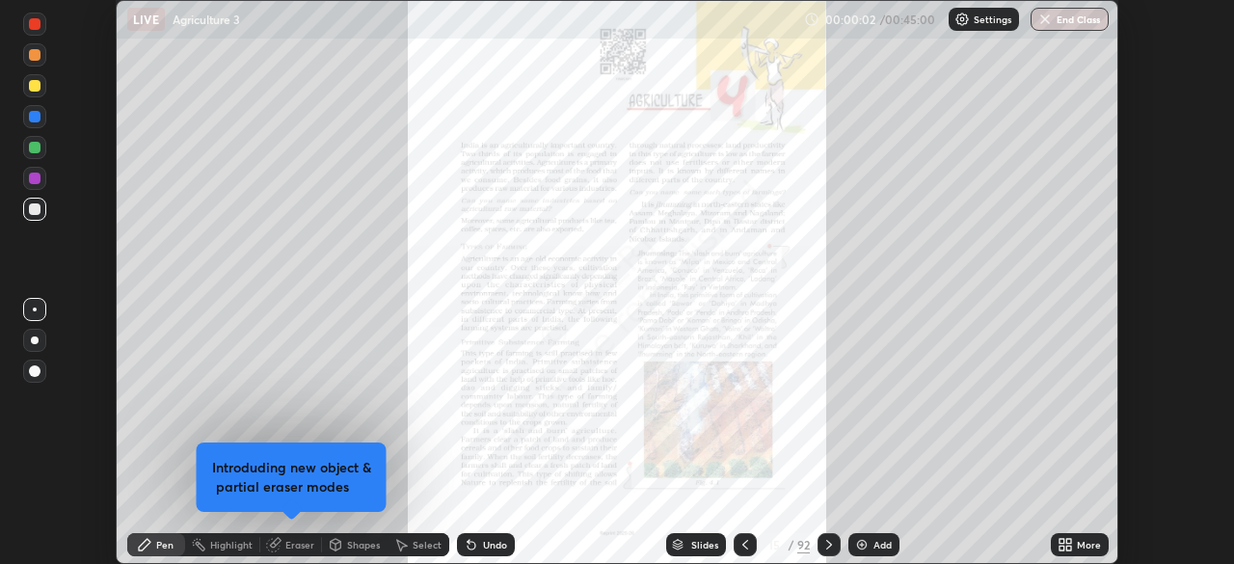
click at [1082, 545] on div "More" at bounding box center [1089, 545] width 24 height 10
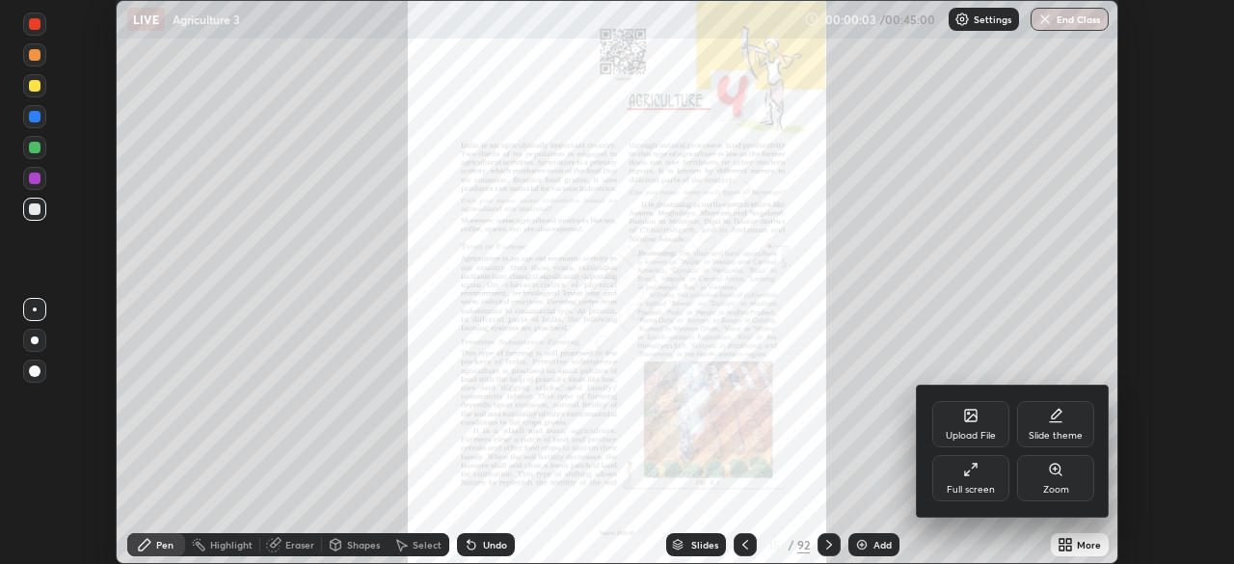
click at [983, 470] on div "Full screen" at bounding box center [971, 478] width 77 height 46
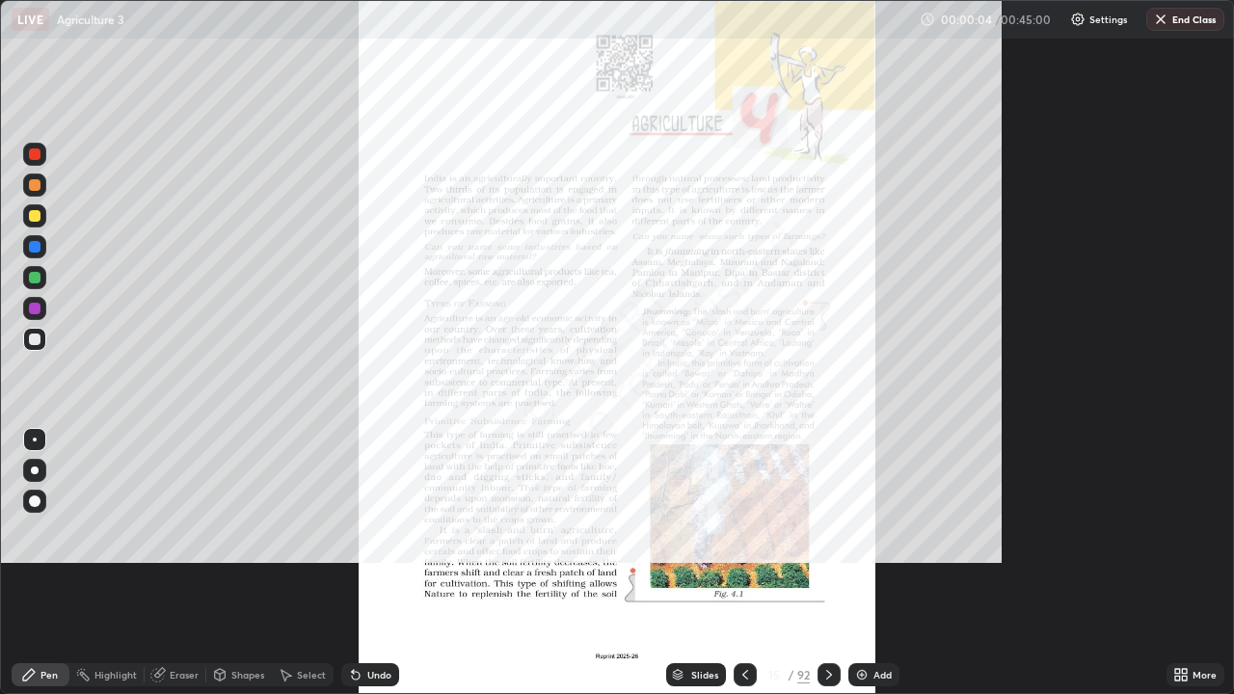
scroll to position [694, 1234]
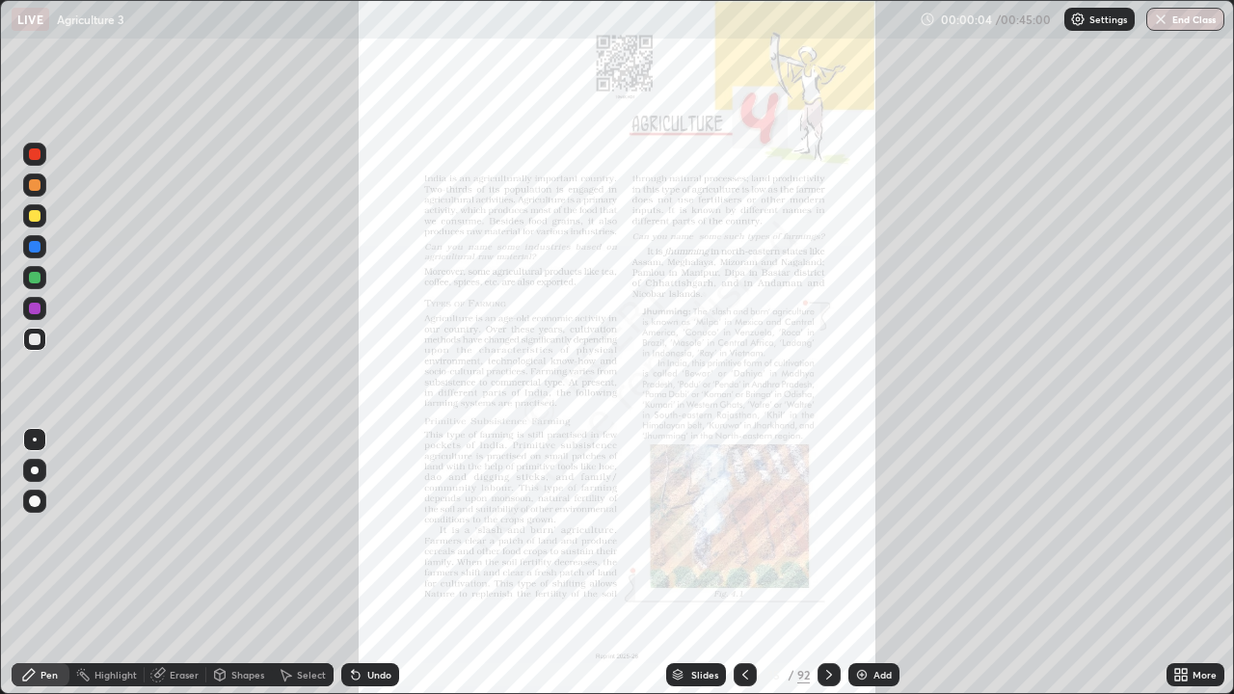
click at [1191, 563] on div "More" at bounding box center [1196, 674] width 58 height 23
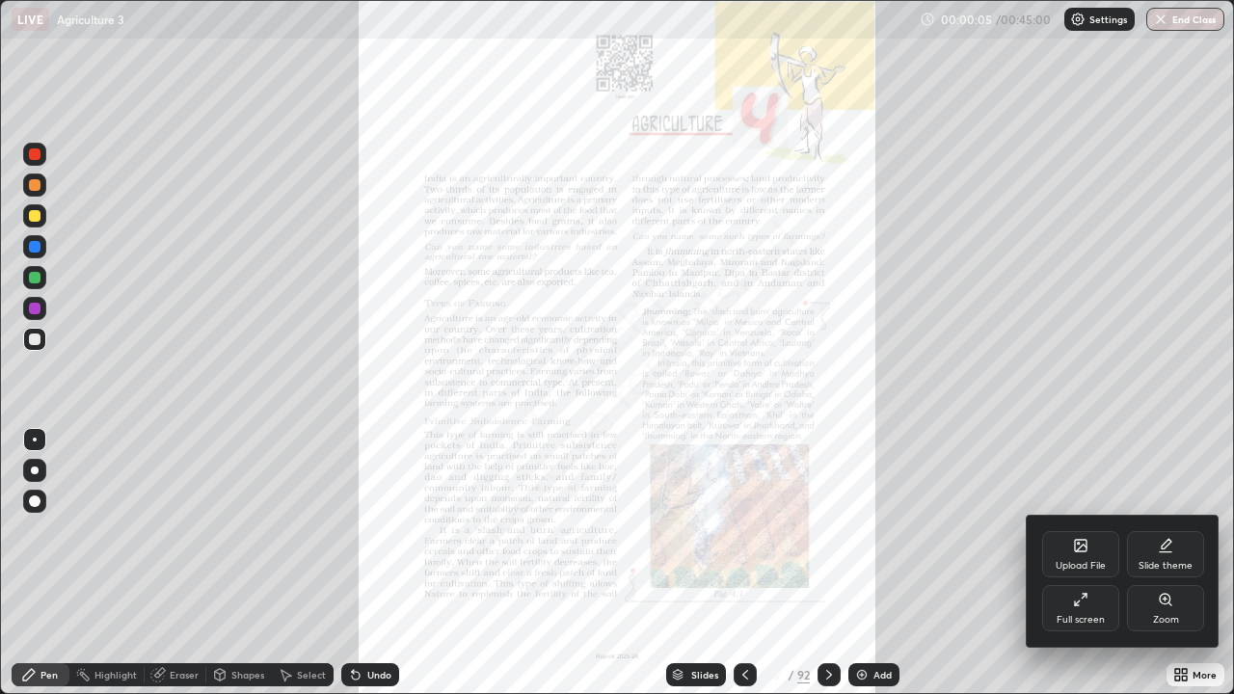
click at [1150, 563] on div "Zoom" at bounding box center [1165, 608] width 77 height 46
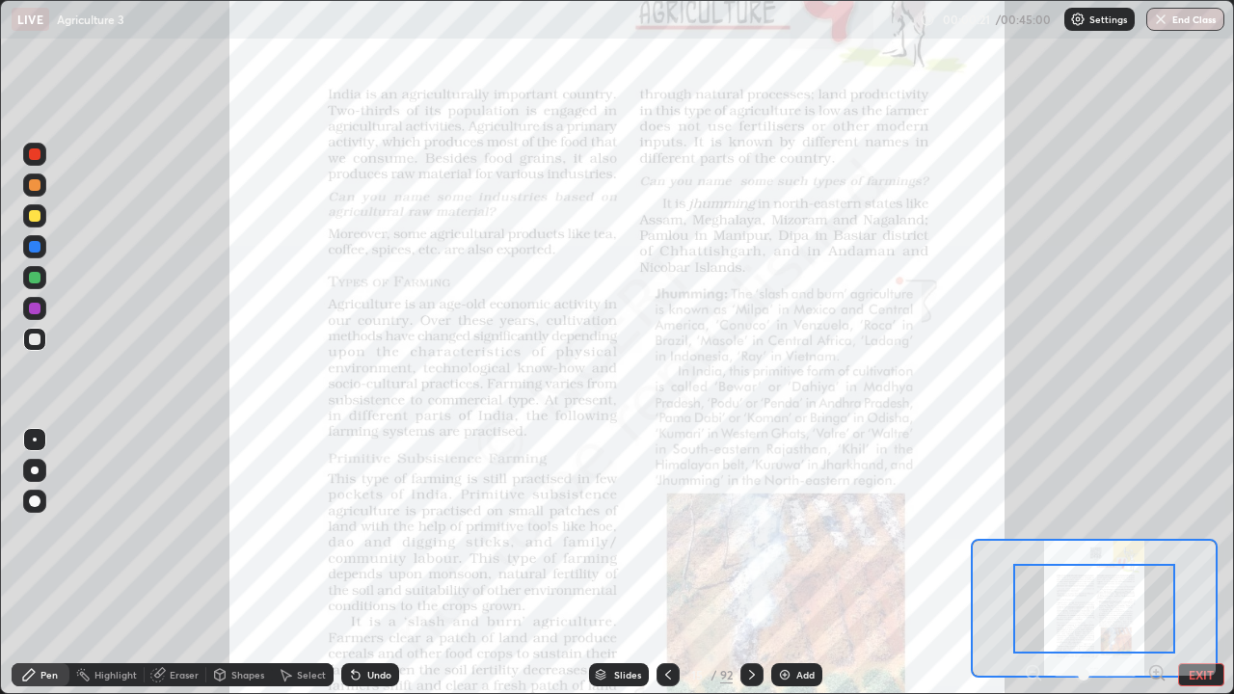
click at [750, 563] on icon at bounding box center [751, 674] width 15 height 15
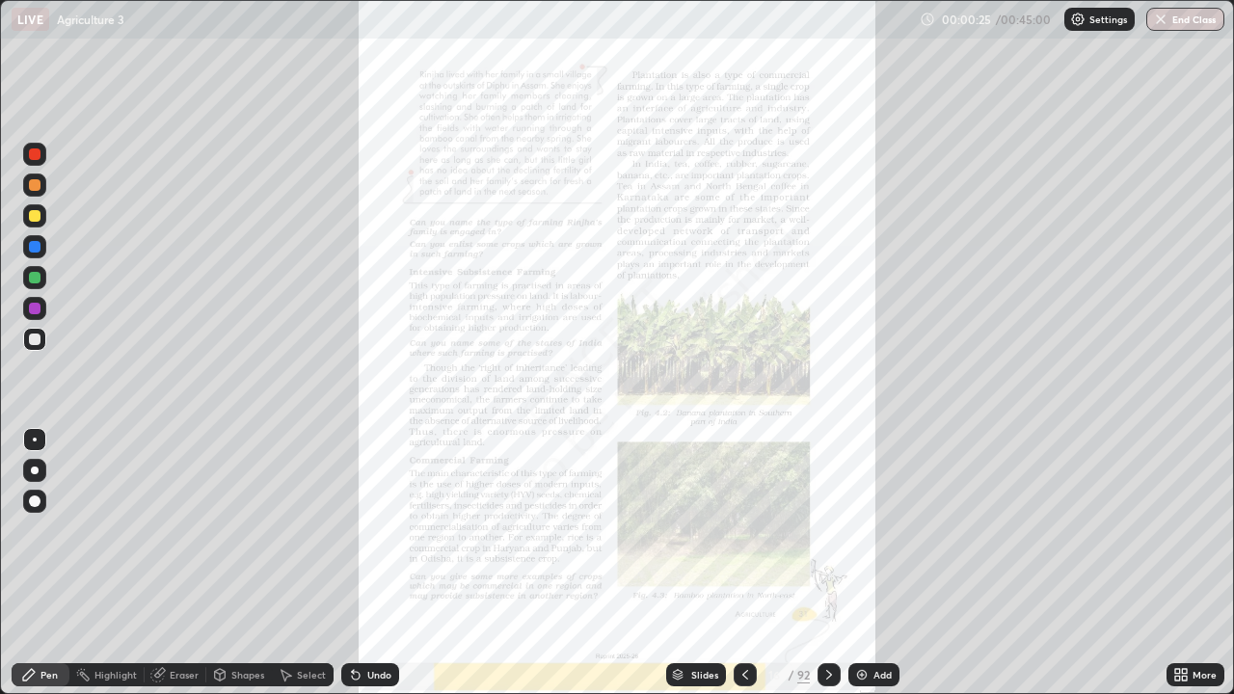
click at [826, 563] on icon at bounding box center [829, 675] width 6 height 10
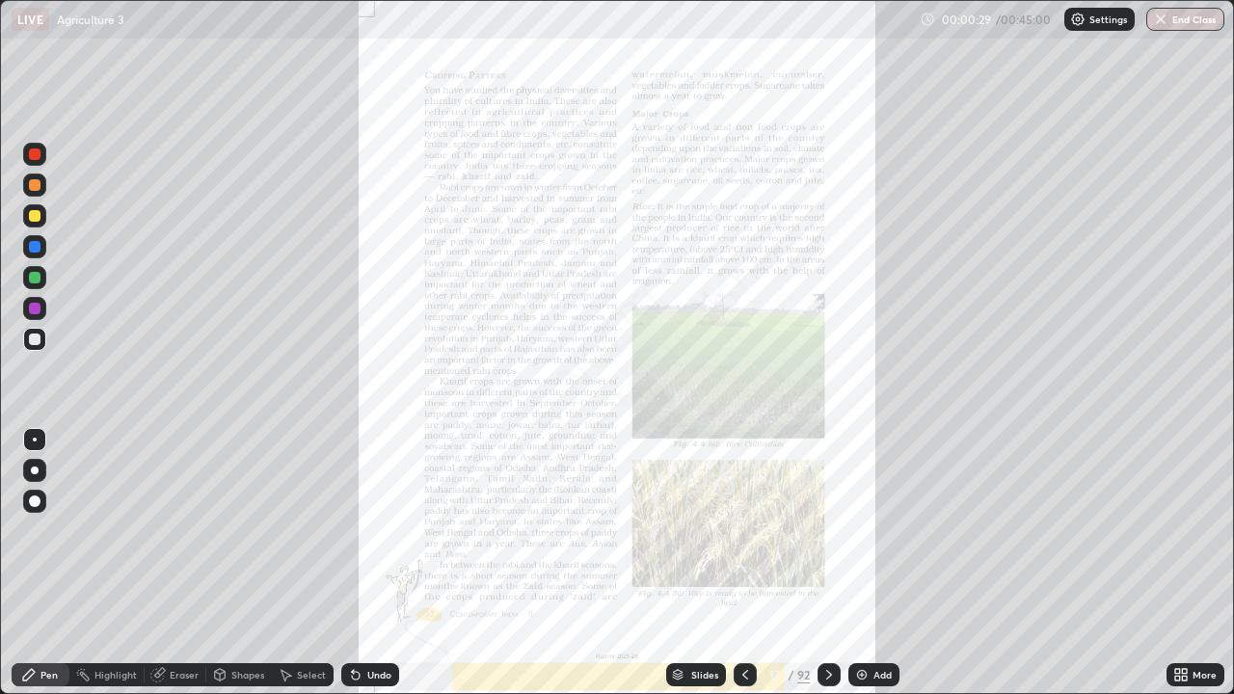
click at [827, 563] on icon at bounding box center [829, 674] width 15 height 15
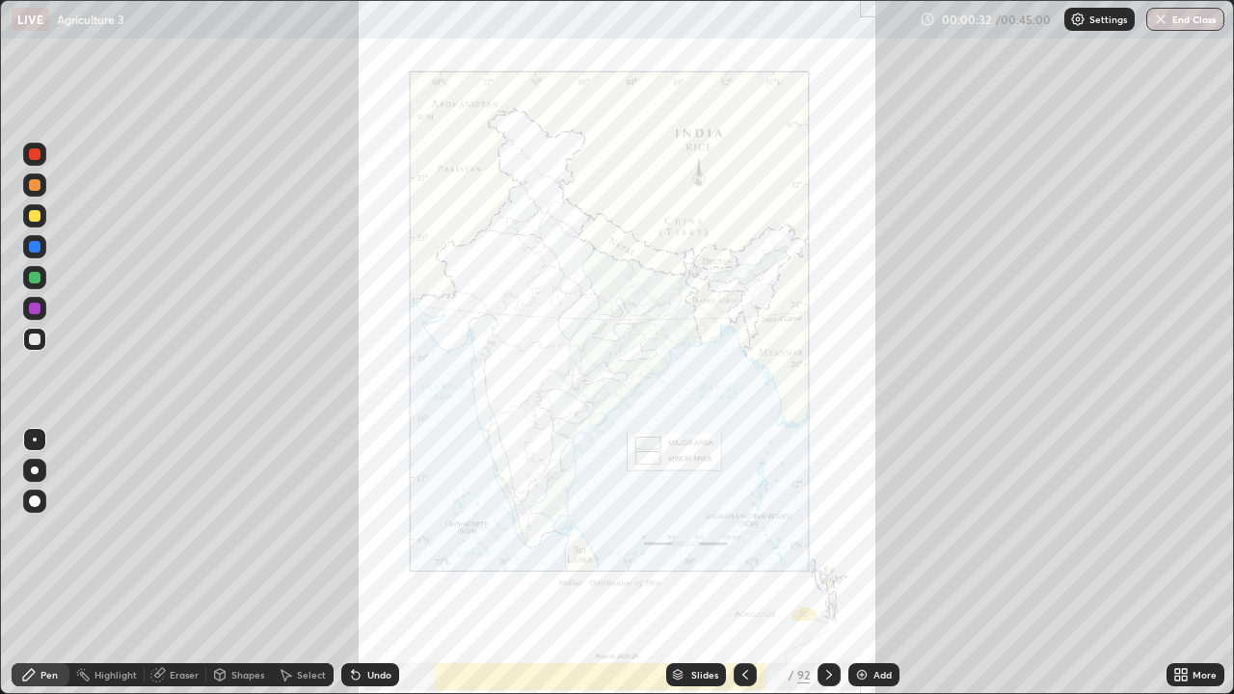
click at [827, 563] on icon at bounding box center [829, 674] width 15 height 15
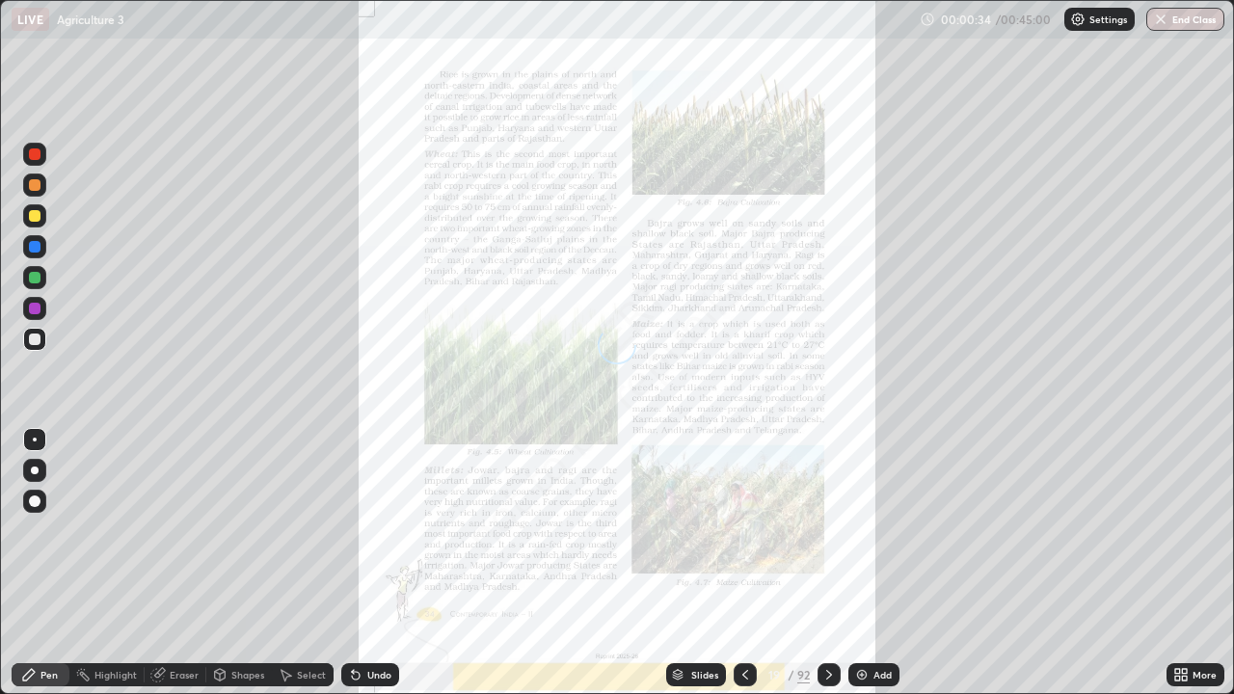
click at [744, 563] on icon at bounding box center [745, 674] width 15 height 15
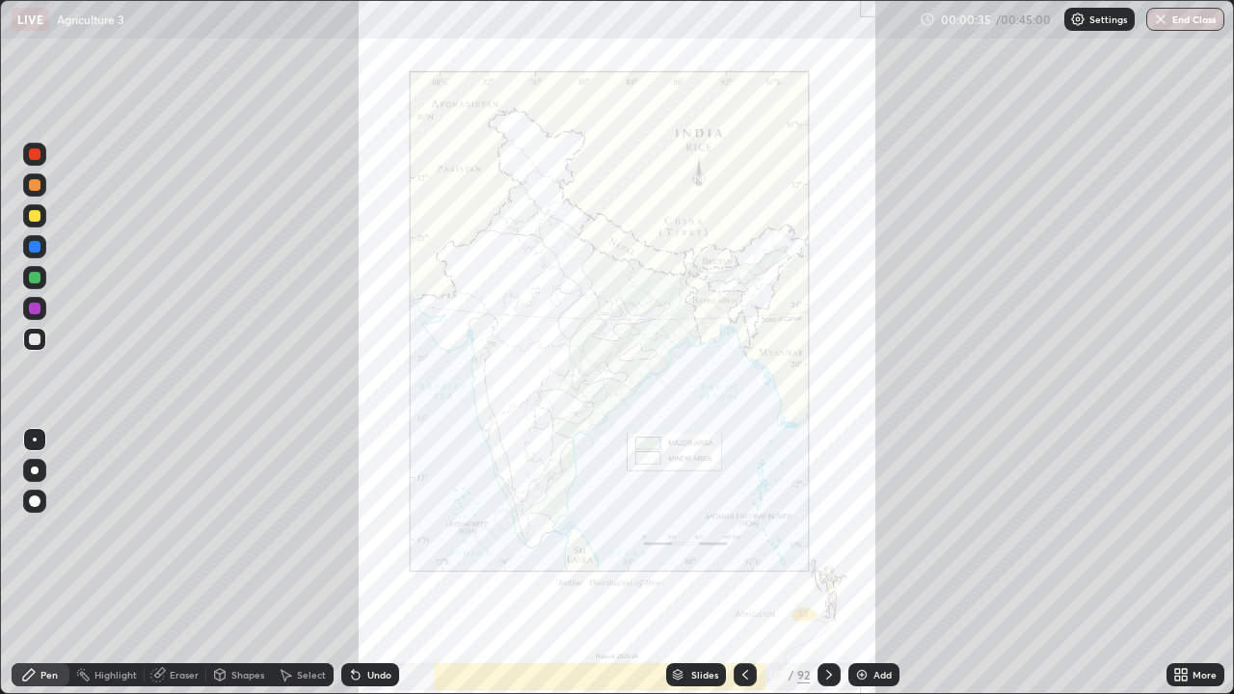
click at [743, 563] on icon at bounding box center [745, 674] width 15 height 15
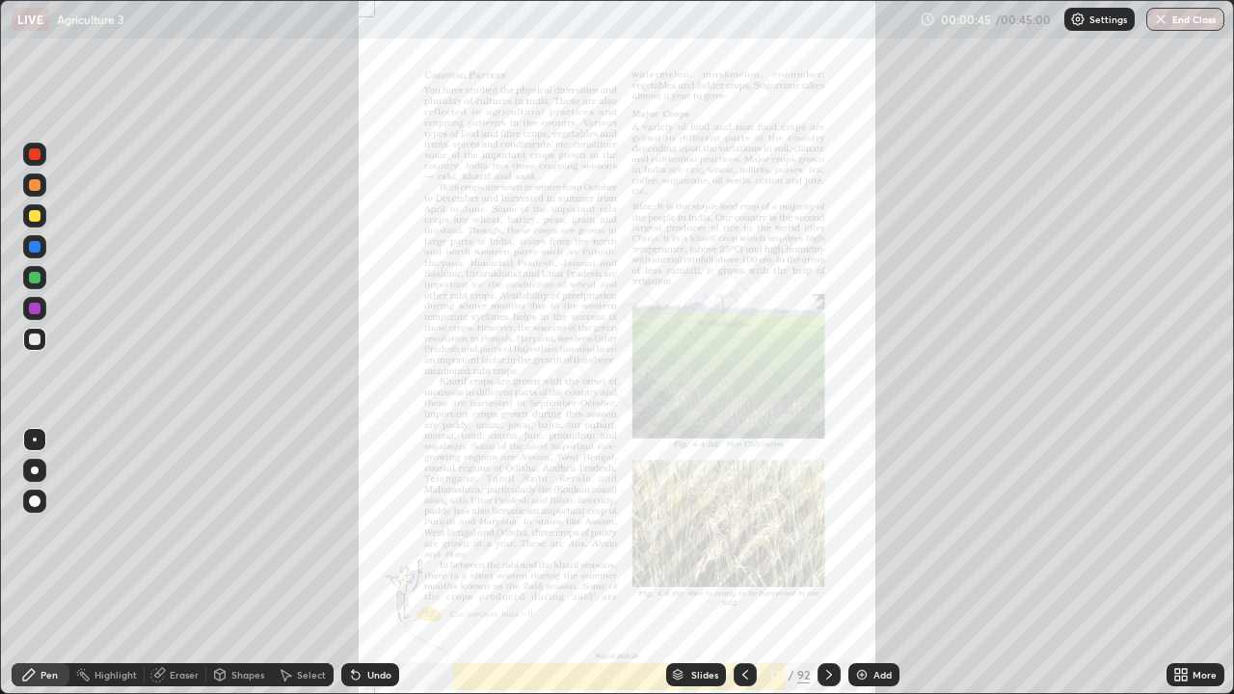
click at [827, 563] on icon at bounding box center [829, 674] width 15 height 15
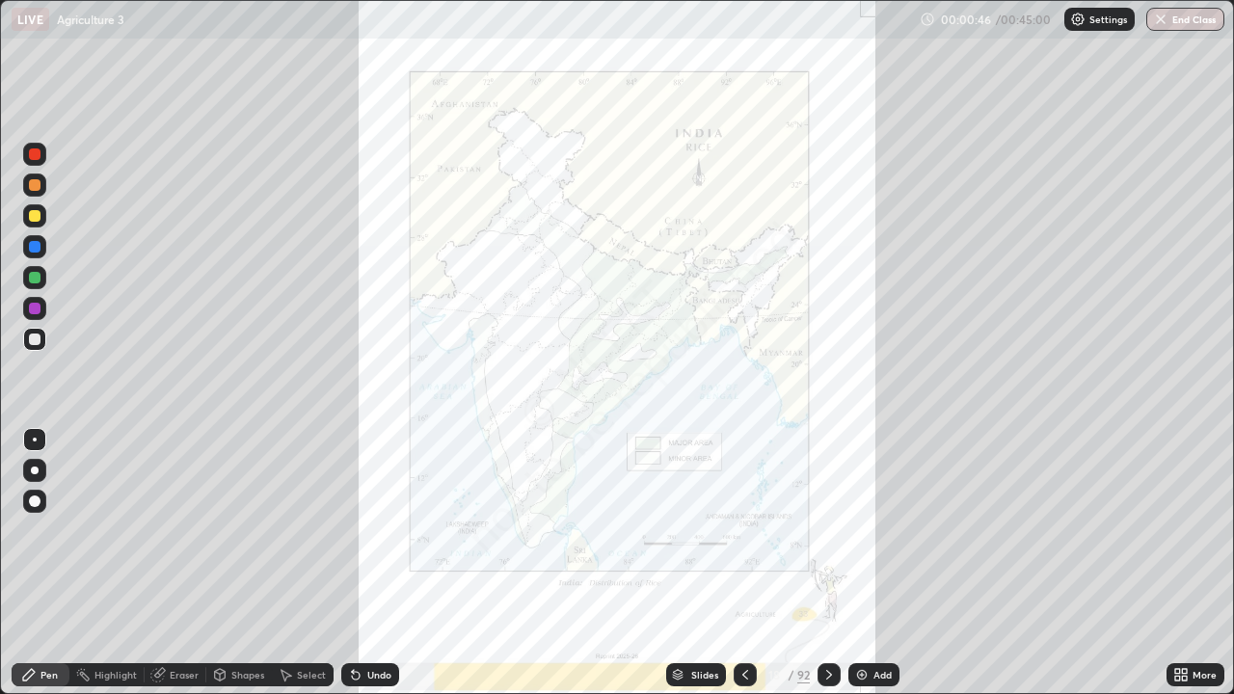
click at [827, 563] on icon at bounding box center [829, 674] width 15 height 15
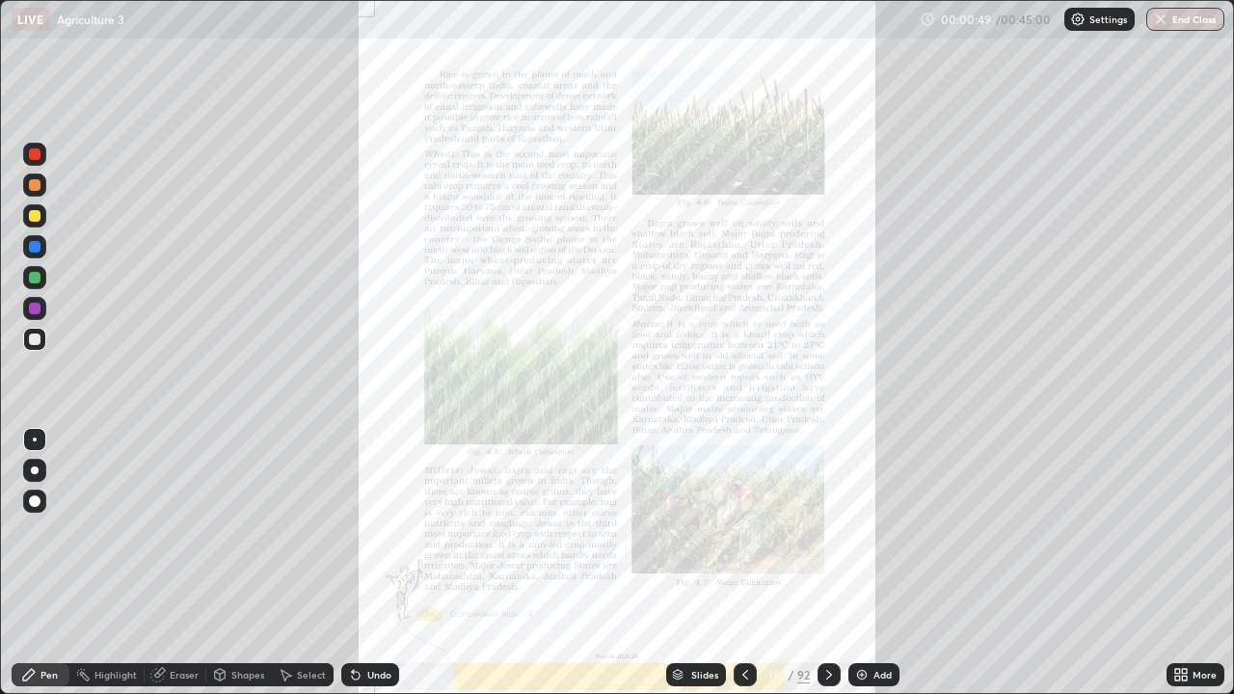
click at [829, 563] on icon at bounding box center [829, 674] width 15 height 15
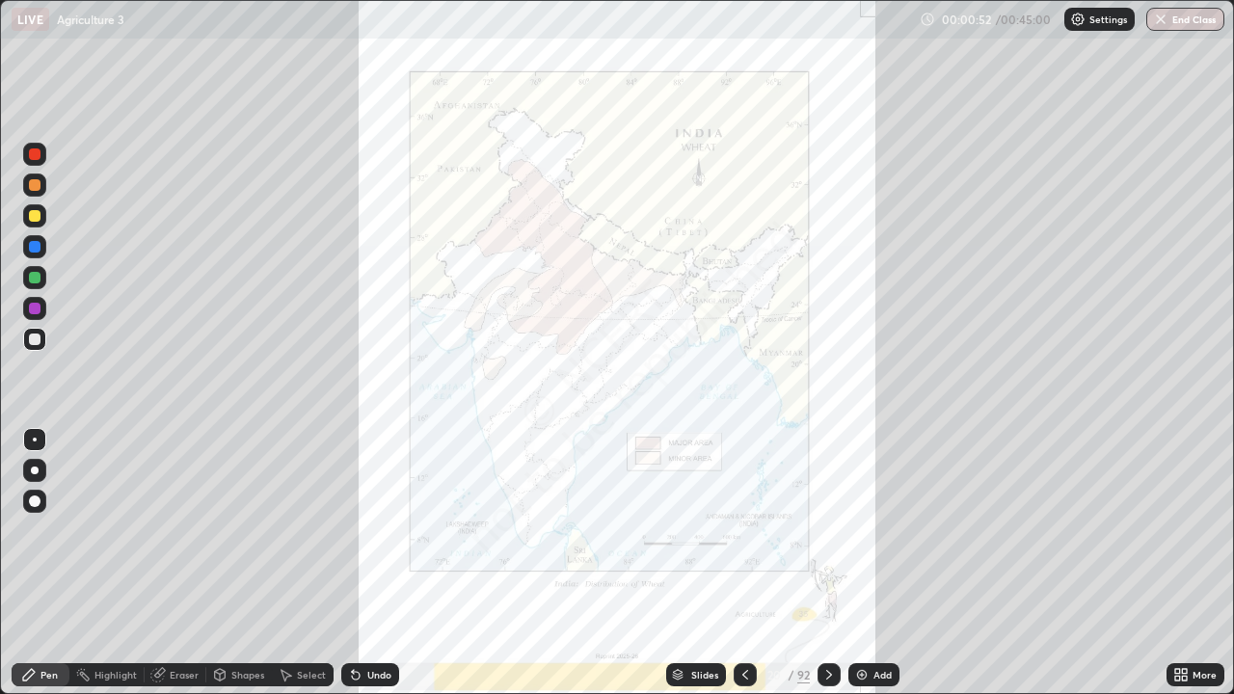
click at [828, 563] on div at bounding box center [829, 675] width 23 height 39
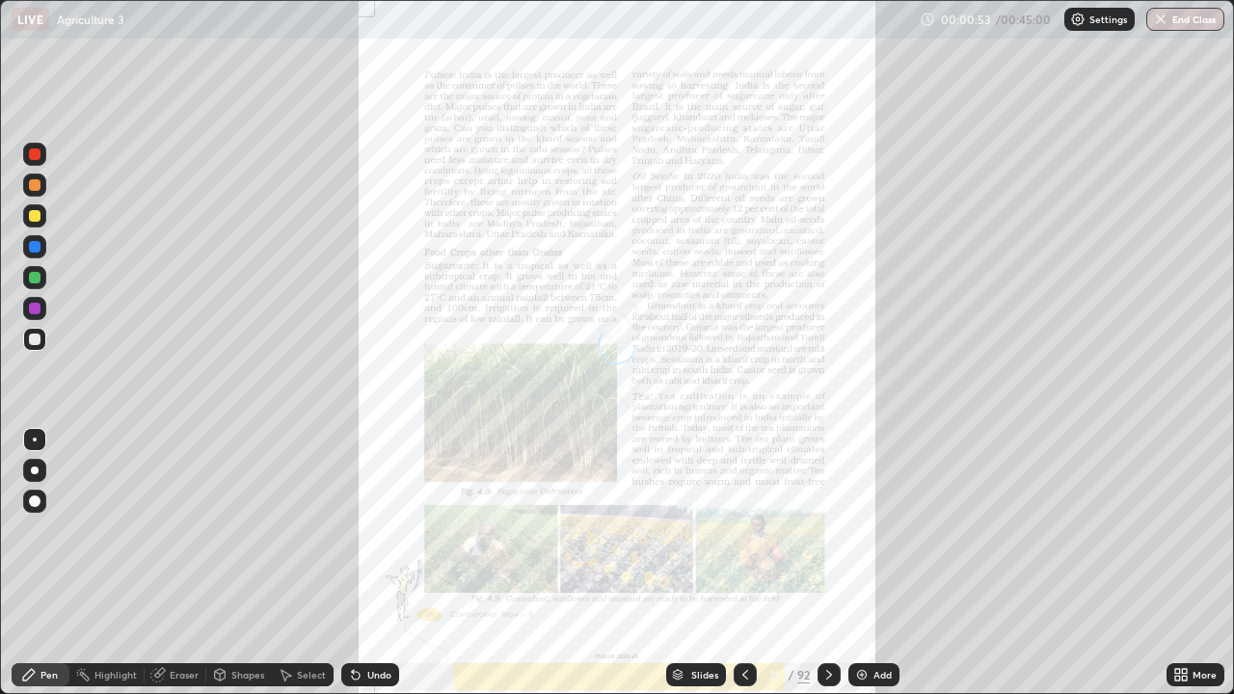
click at [828, 563] on icon at bounding box center [829, 674] width 15 height 15
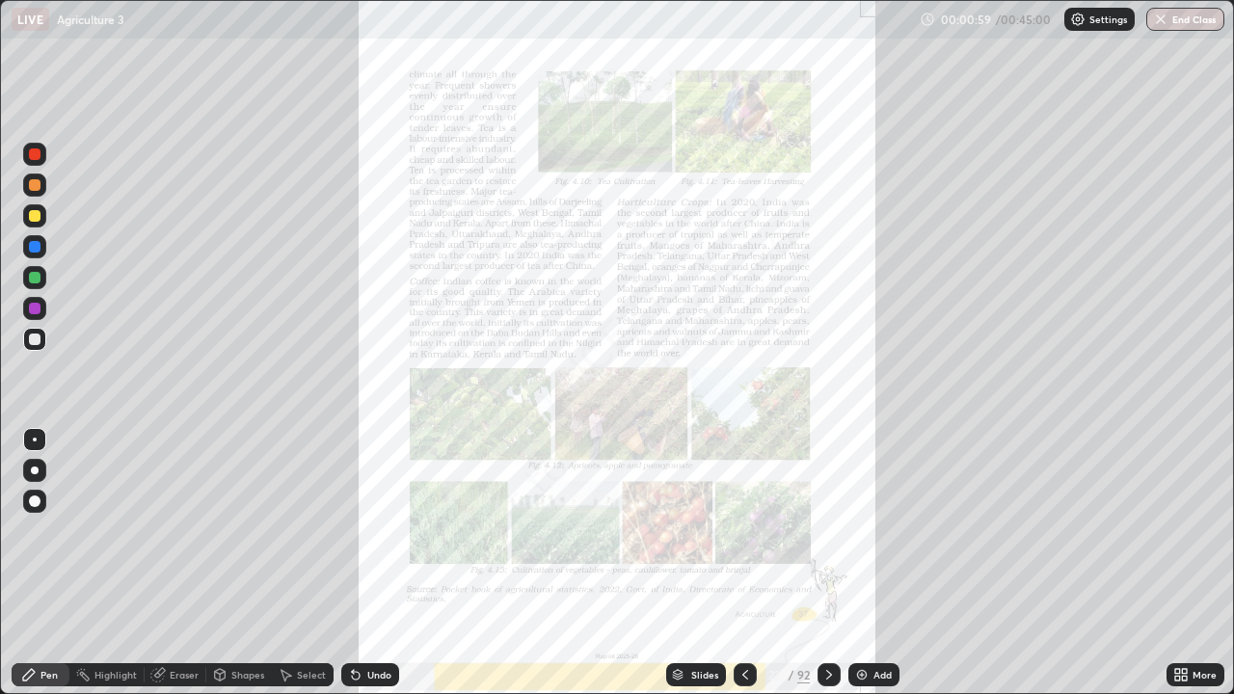
click at [825, 563] on div at bounding box center [829, 675] width 23 height 39
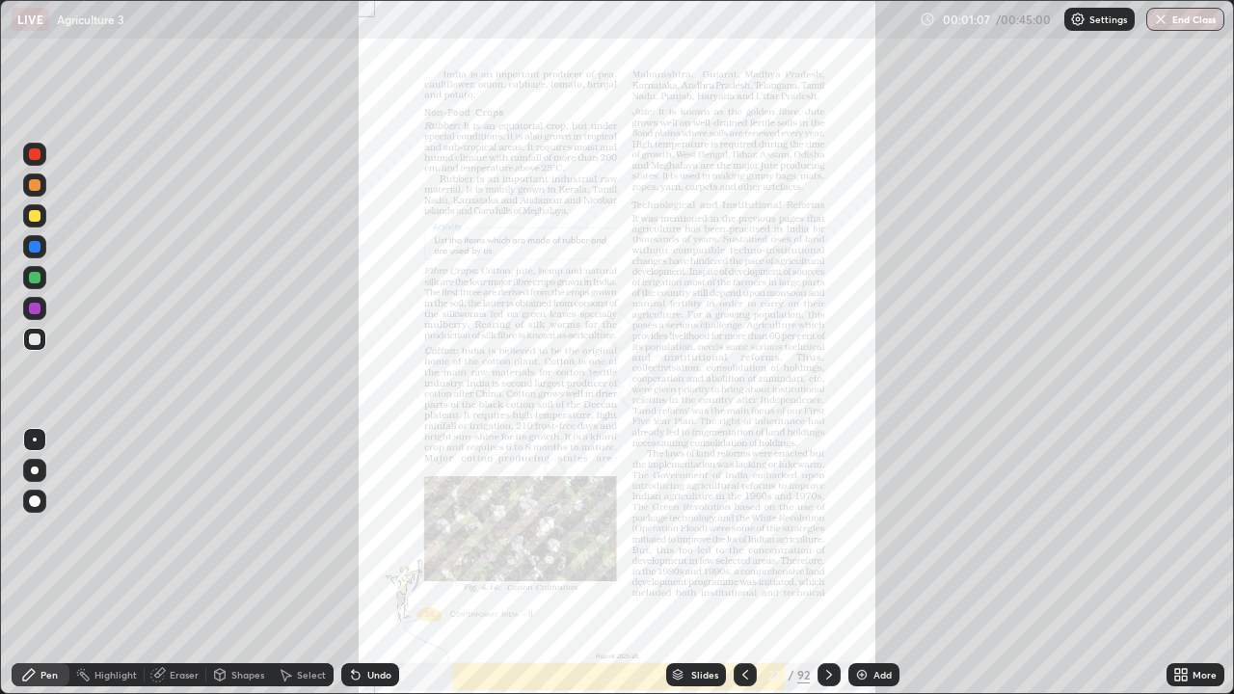
click at [745, 563] on div at bounding box center [745, 674] width 23 height 23
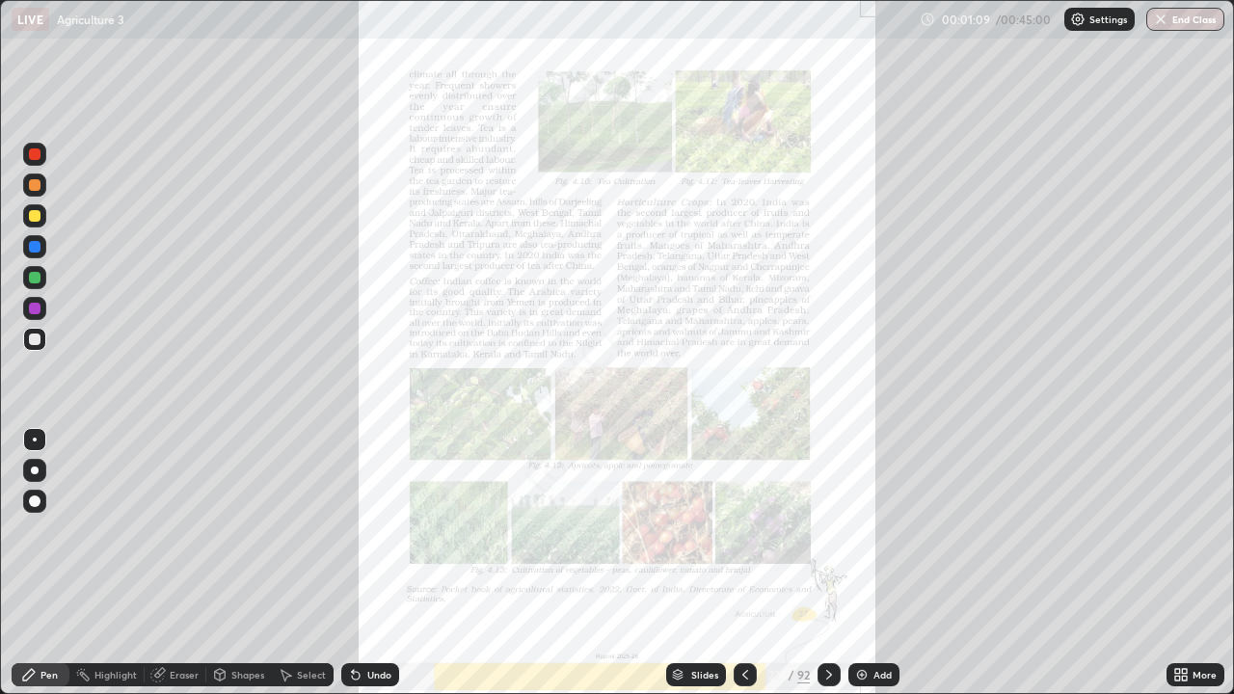
click at [746, 563] on icon at bounding box center [745, 674] width 15 height 15
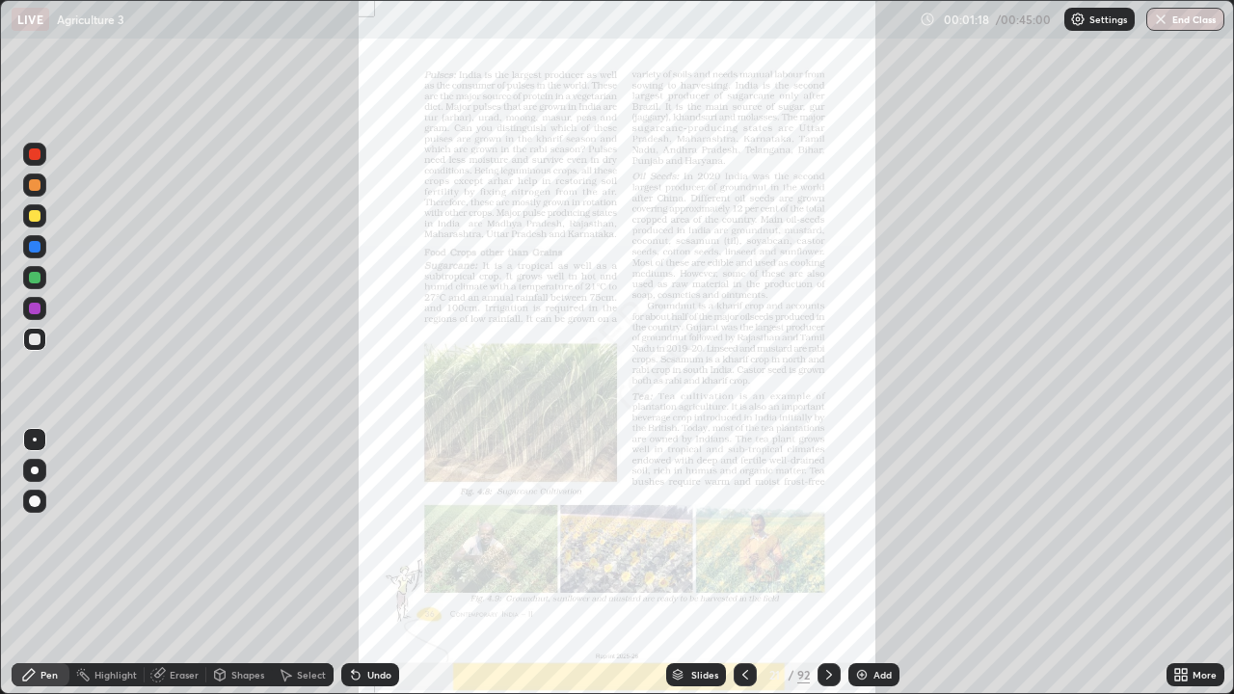
click at [1204, 563] on div "More" at bounding box center [1205, 675] width 24 height 10
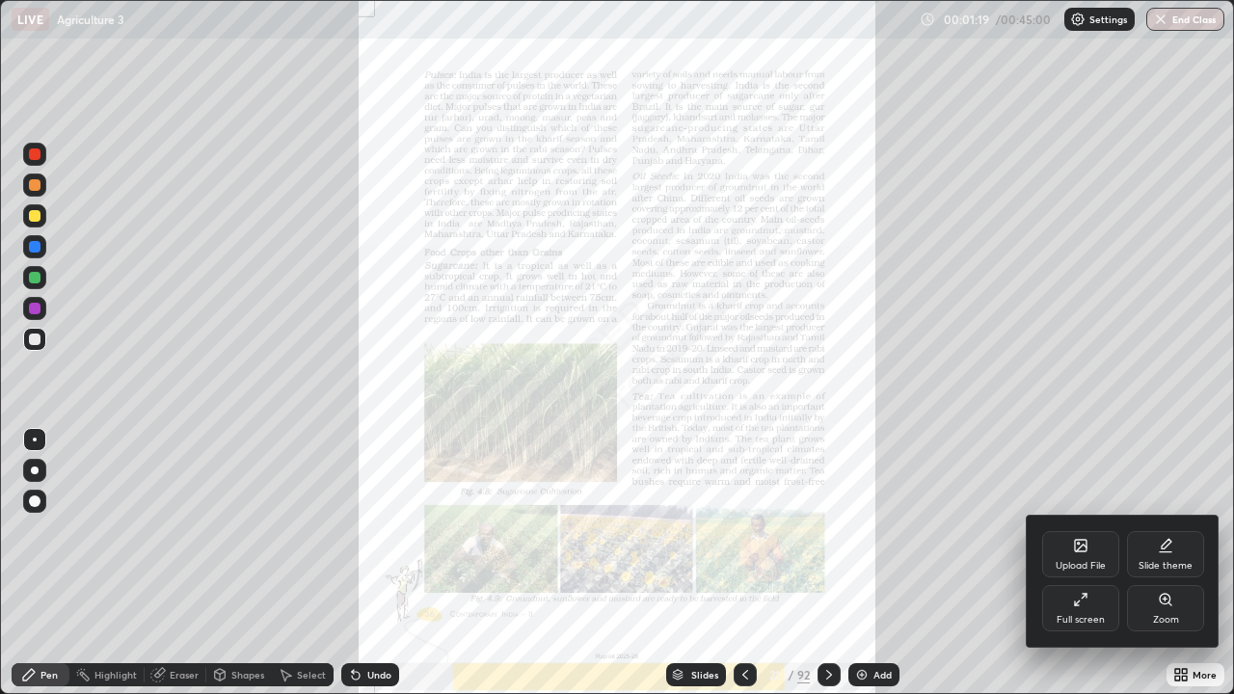
click at [1171, 563] on div "Zoom" at bounding box center [1166, 620] width 26 height 10
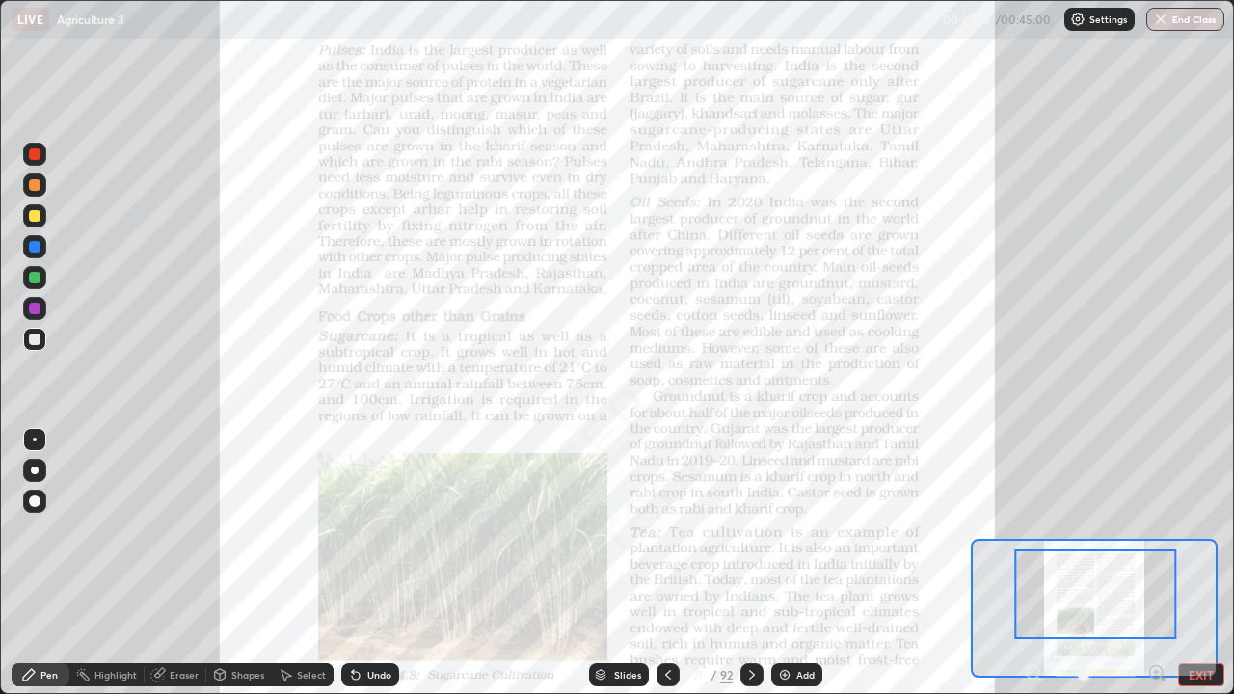
click at [667, 563] on icon at bounding box center [668, 674] width 15 height 15
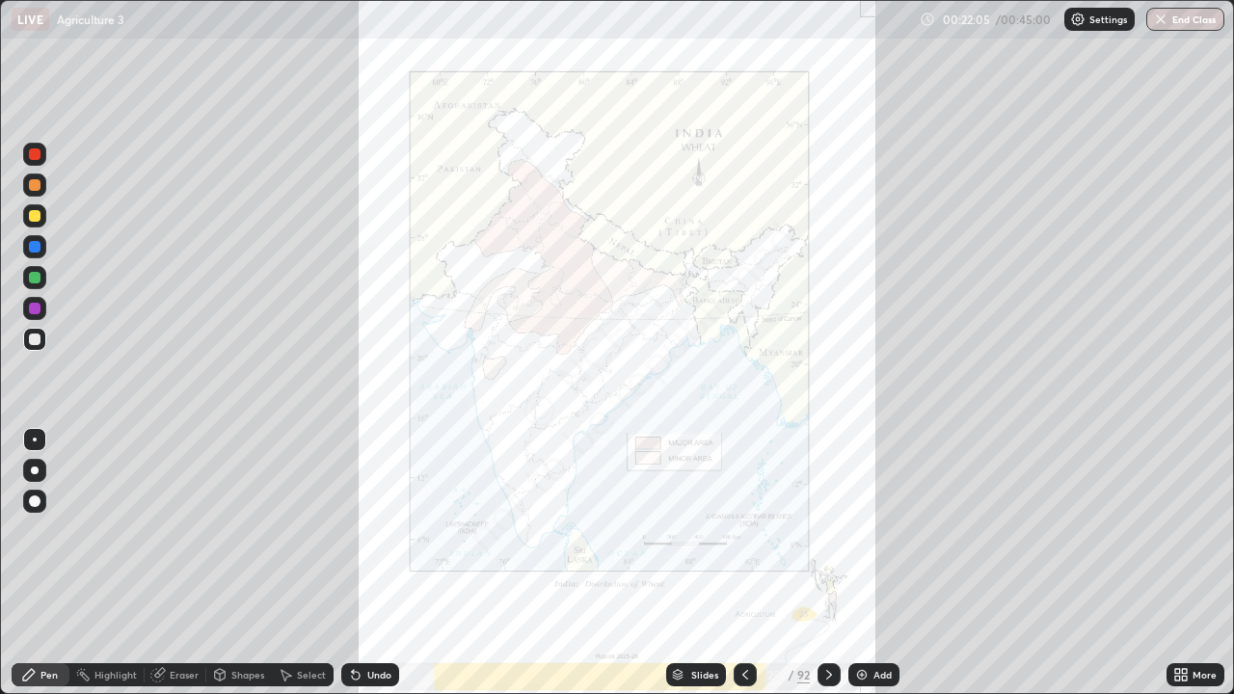
click at [745, 563] on icon at bounding box center [745, 674] width 15 height 15
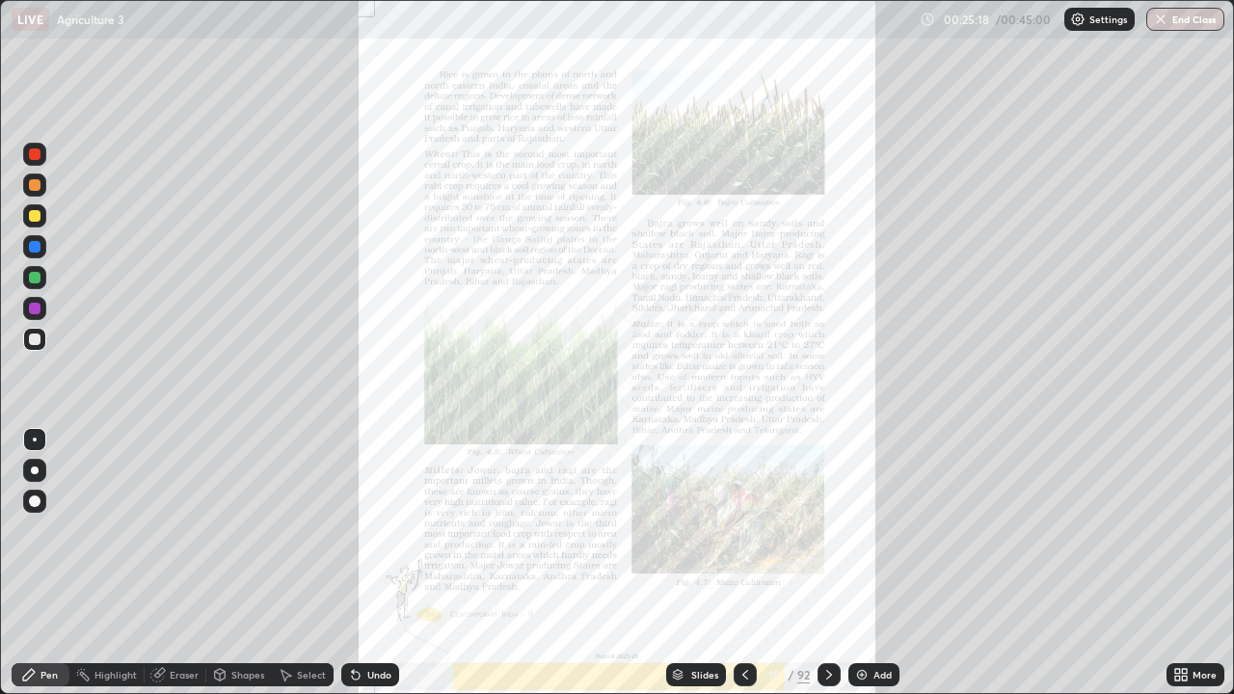
click at [829, 563] on icon at bounding box center [829, 674] width 15 height 15
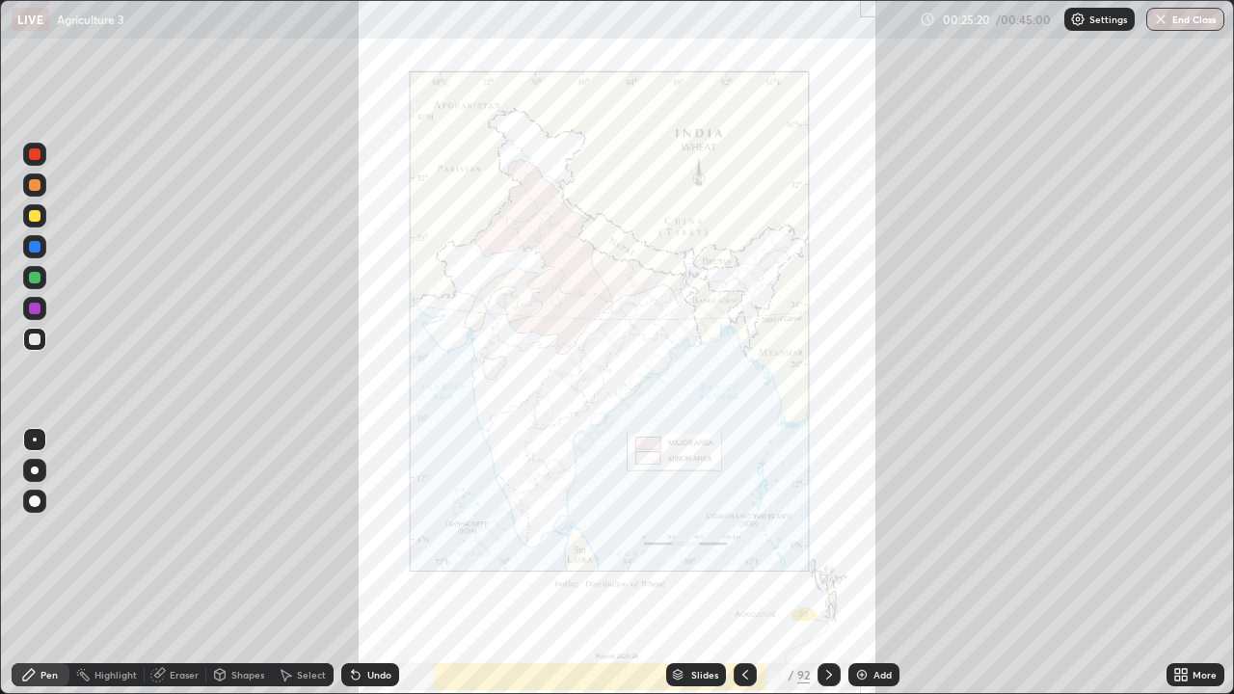
click at [837, 563] on div at bounding box center [829, 674] width 23 height 23
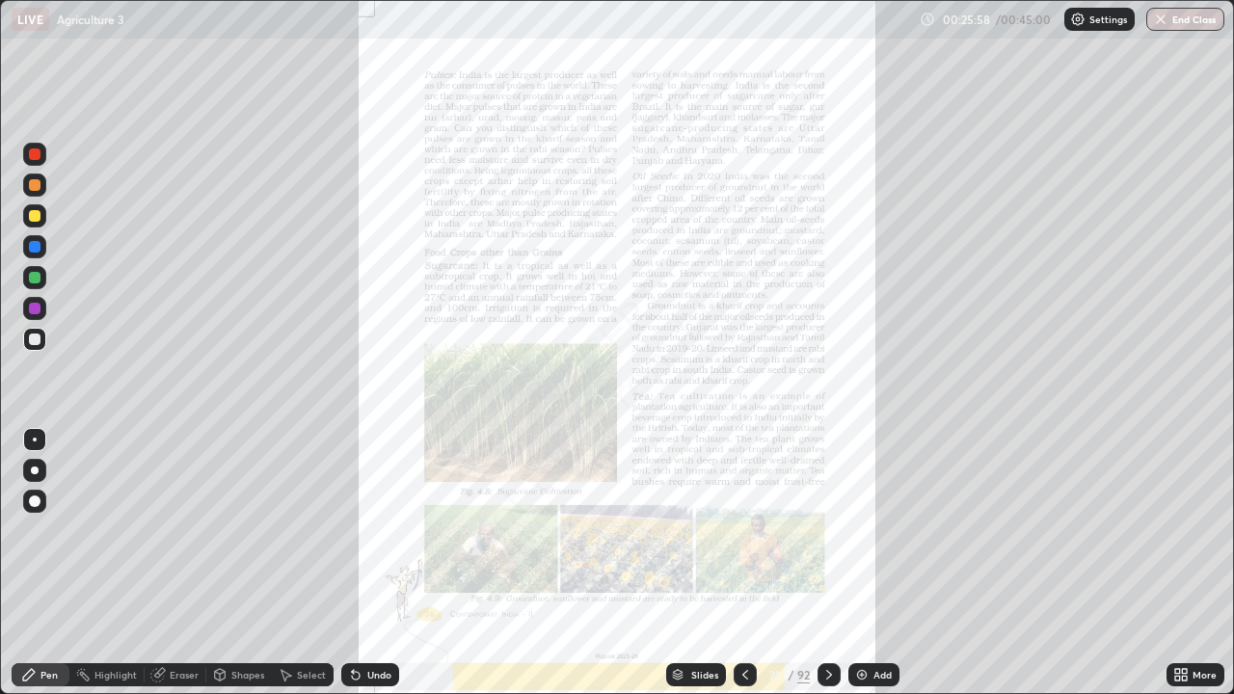
click at [1178, 563] on icon at bounding box center [1181, 674] width 15 height 15
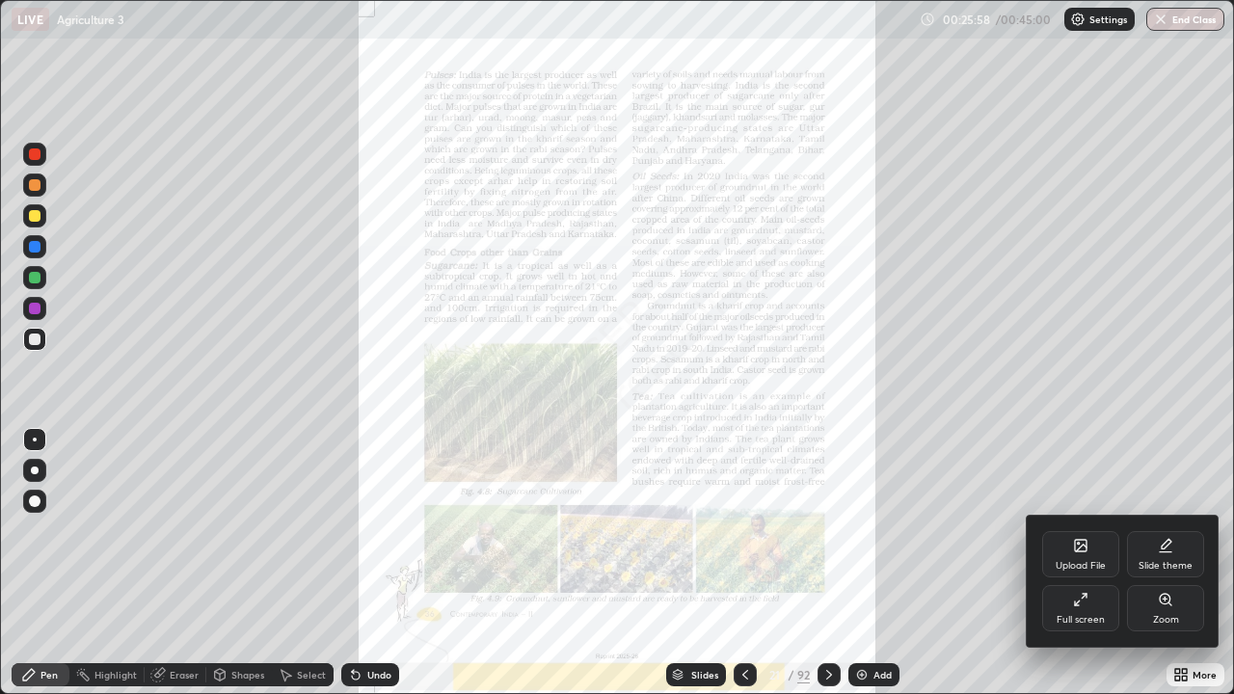
click at [1158, 563] on div "Zoom" at bounding box center [1166, 620] width 26 height 10
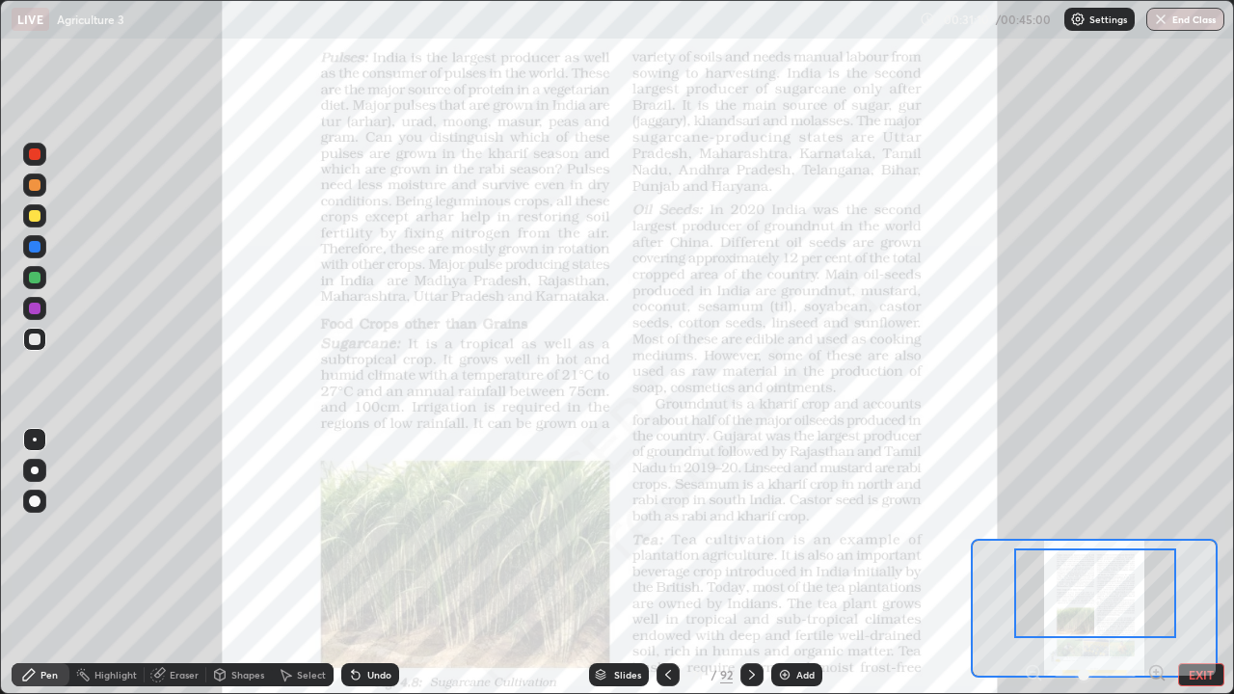
click at [1030, 563] on div at bounding box center [1096, 594] width 162 height 90
click at [1048, 563] on div at bounding box center [1095, 674] width 143 height 23
click at [1028, 563] on div at bounding box center [1096, 594] width 162 height 90
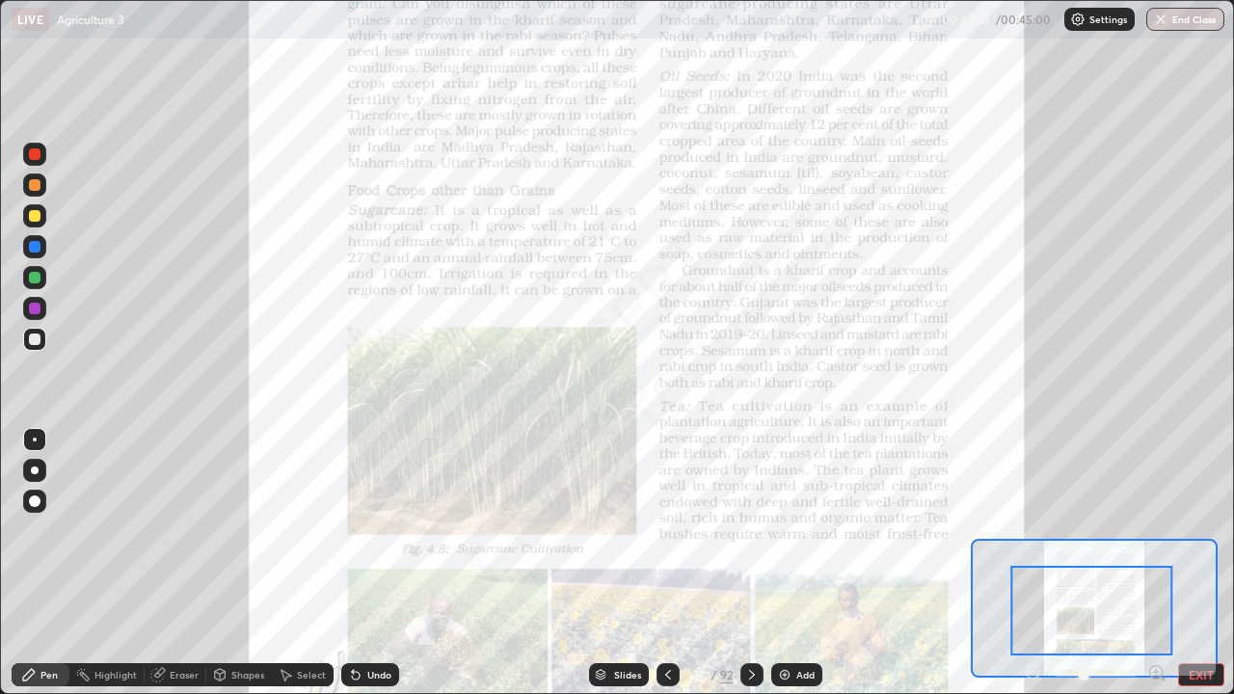
click at [761, 563] on div at bounding box center [752, 674] width 23 height 23
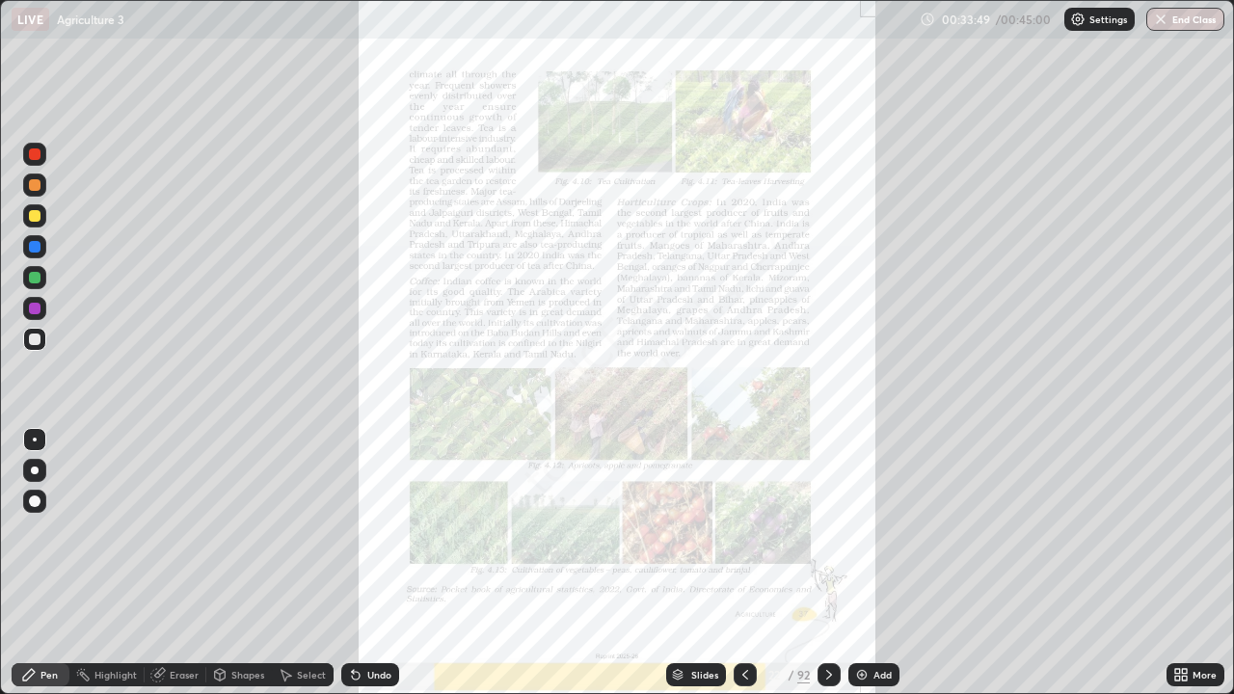
click at [1166, 11] on button "End Class" at bounding box center [1186, 19] width 78 height 23
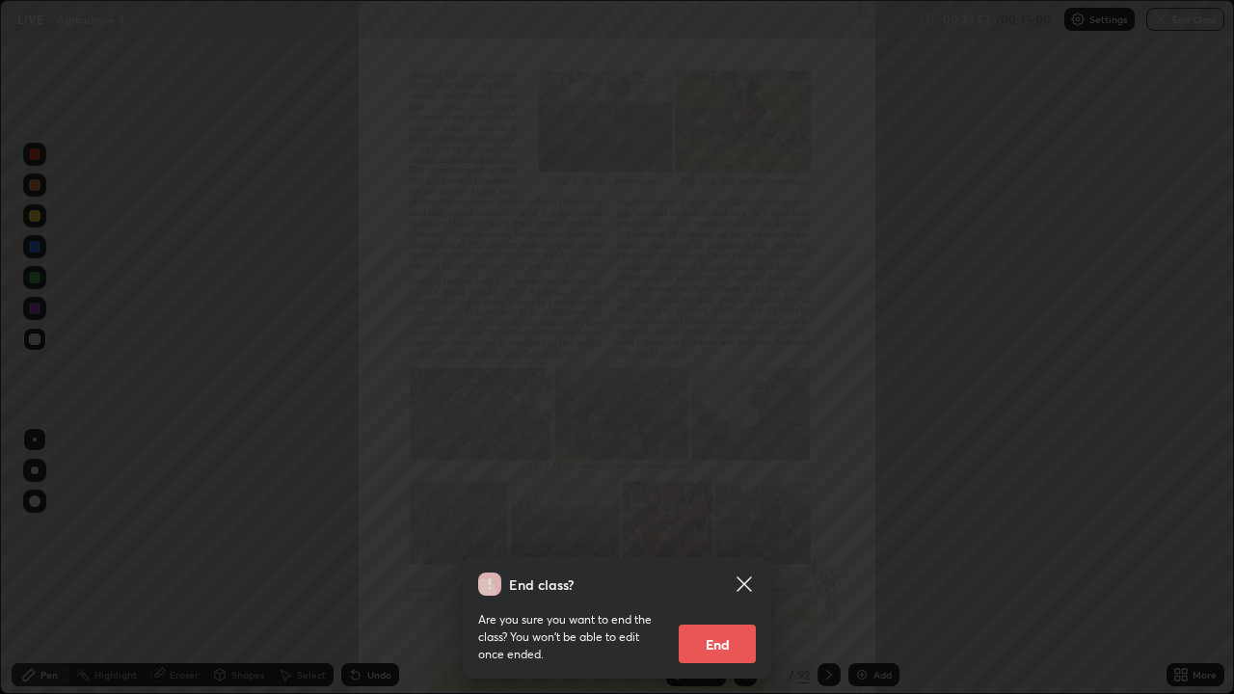
click at [708, 563] on button "End" at bounding box center [717, 644] width 77 height 39
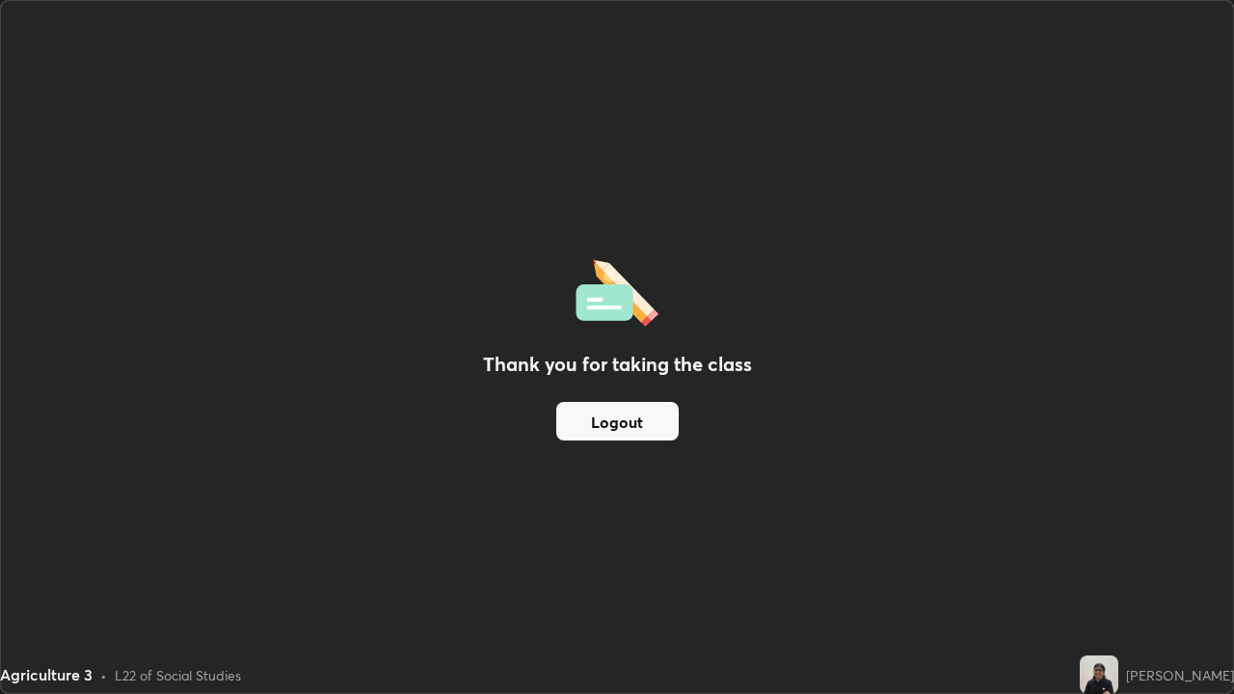
click at [582, 464] on div "Thank you for taking the class Logout" at bounding box center [617, 347] width 1232 height 692
click at [599, 429] on button "Logout" at bounding box center [617, 421] width 122 height 39
